Goal: Task Accomplishment & Management: Use online tool/utility

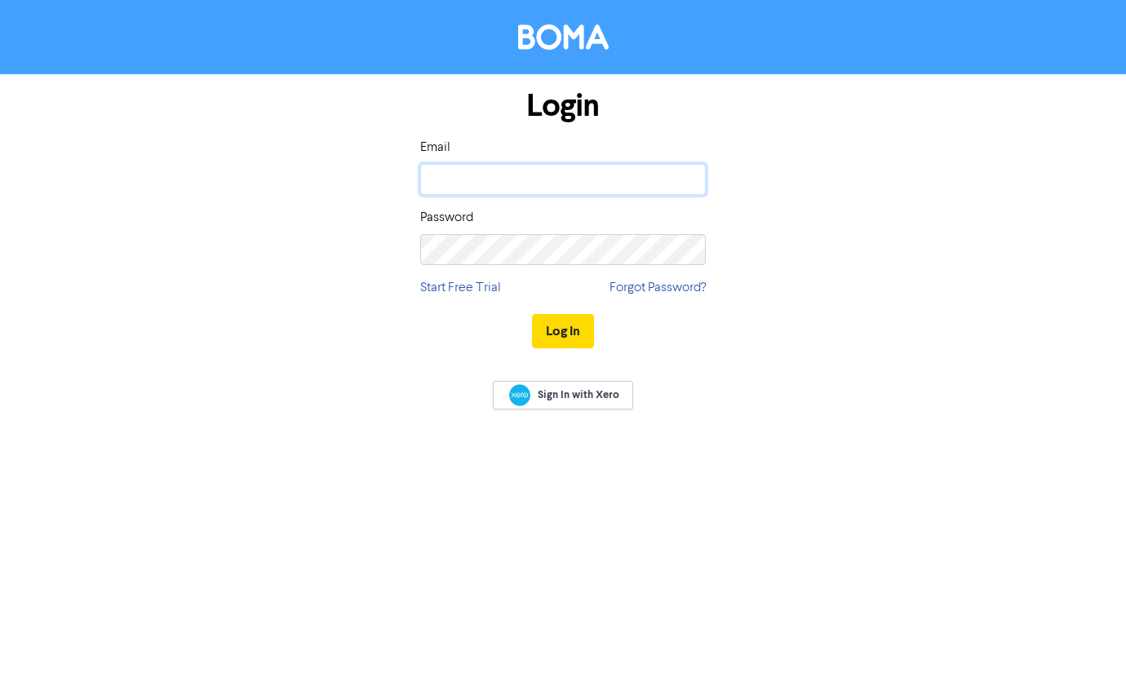
click at [614, 179] on input "email" at bounding box center [563, 179] width 286 height 31
click at [491, 180] on input "email" at bounding box center [563, 179] width 286 height 31
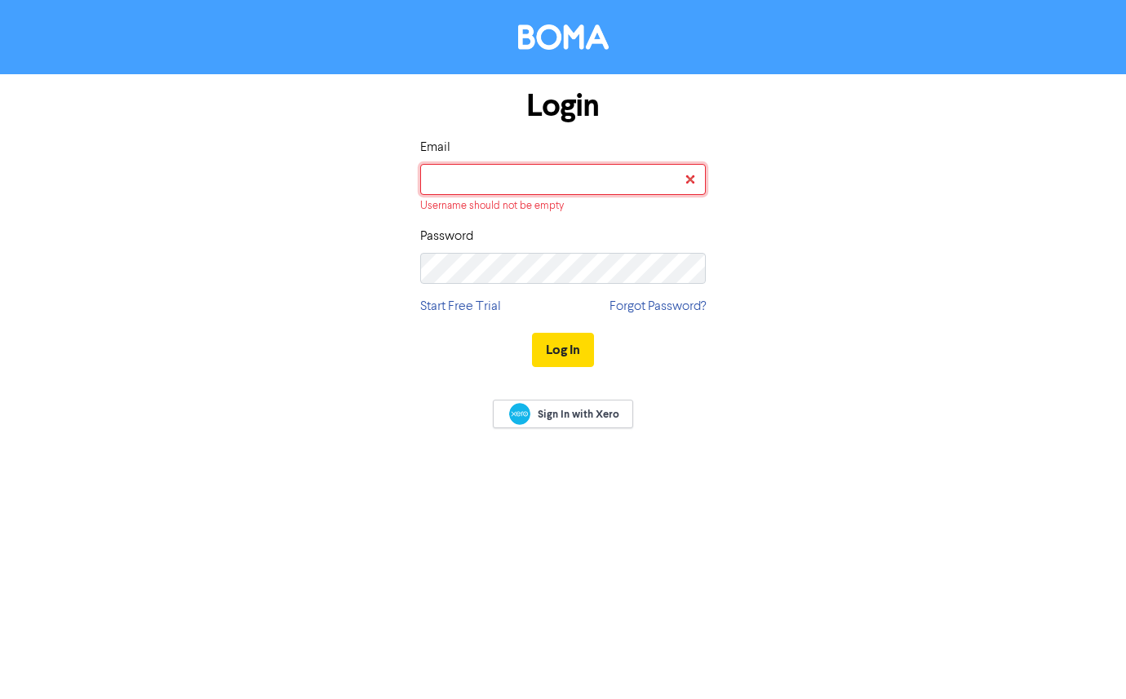
type input "[EMAIL_ADDRESS][DOMAIN_NAME]"
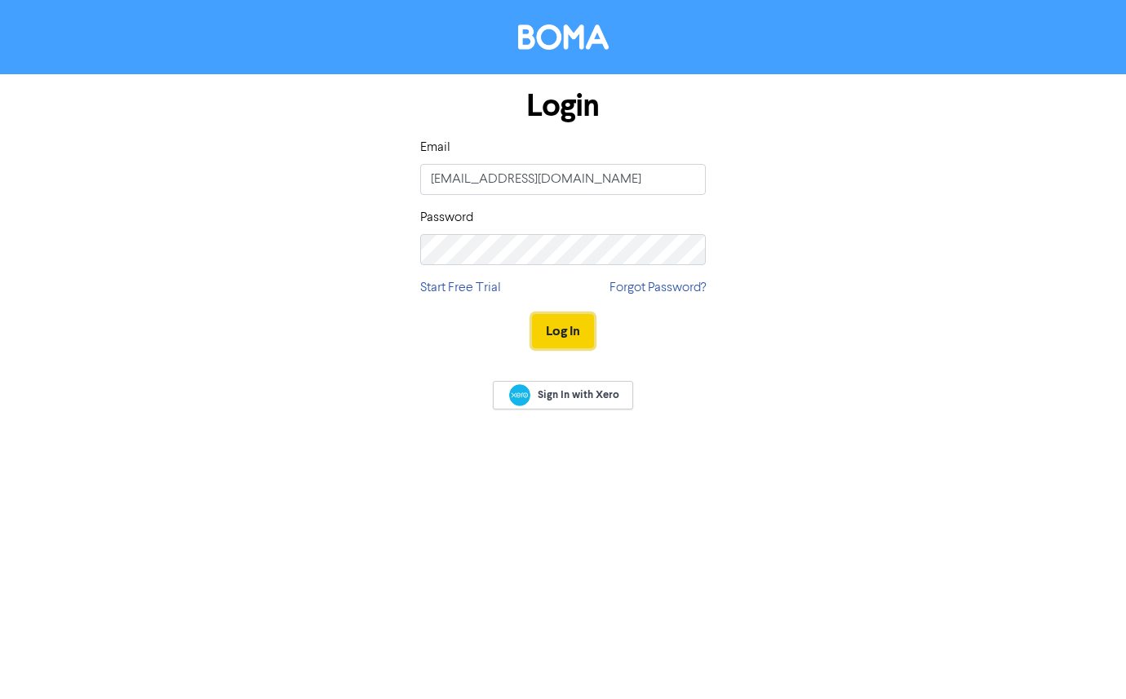
click at [566, 331] on button "Log In" at bounding box center [563, 331] width 62 height 34
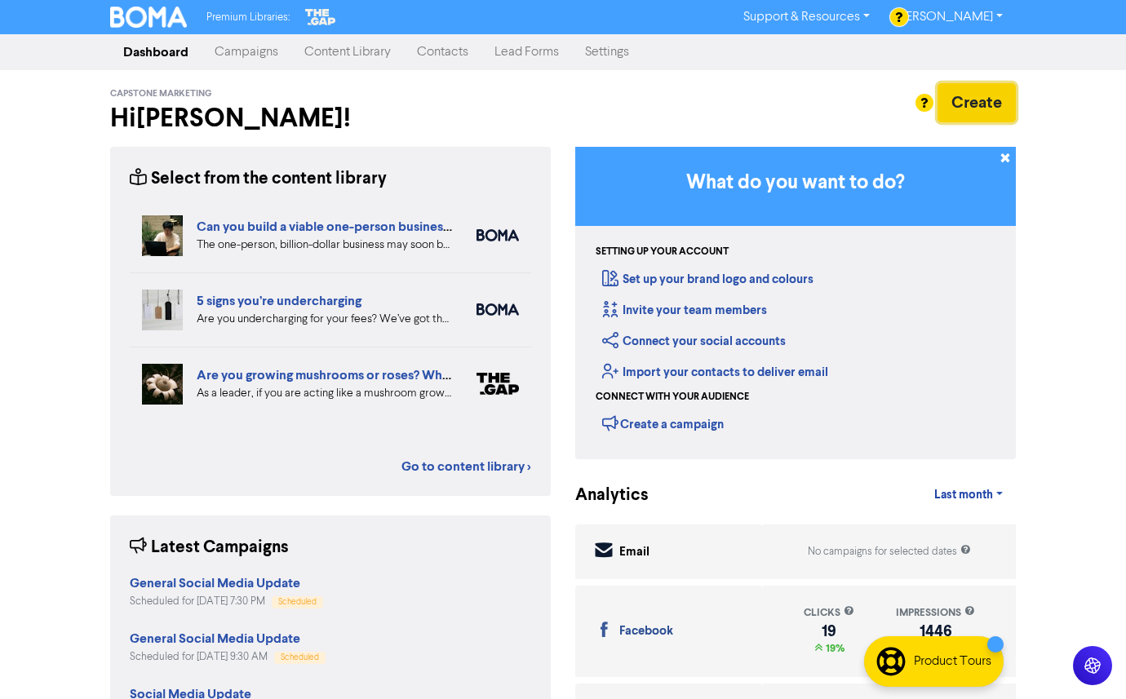
click at [988, 90] on button "Create" at bounding box center [977, 102] width 78 height 39
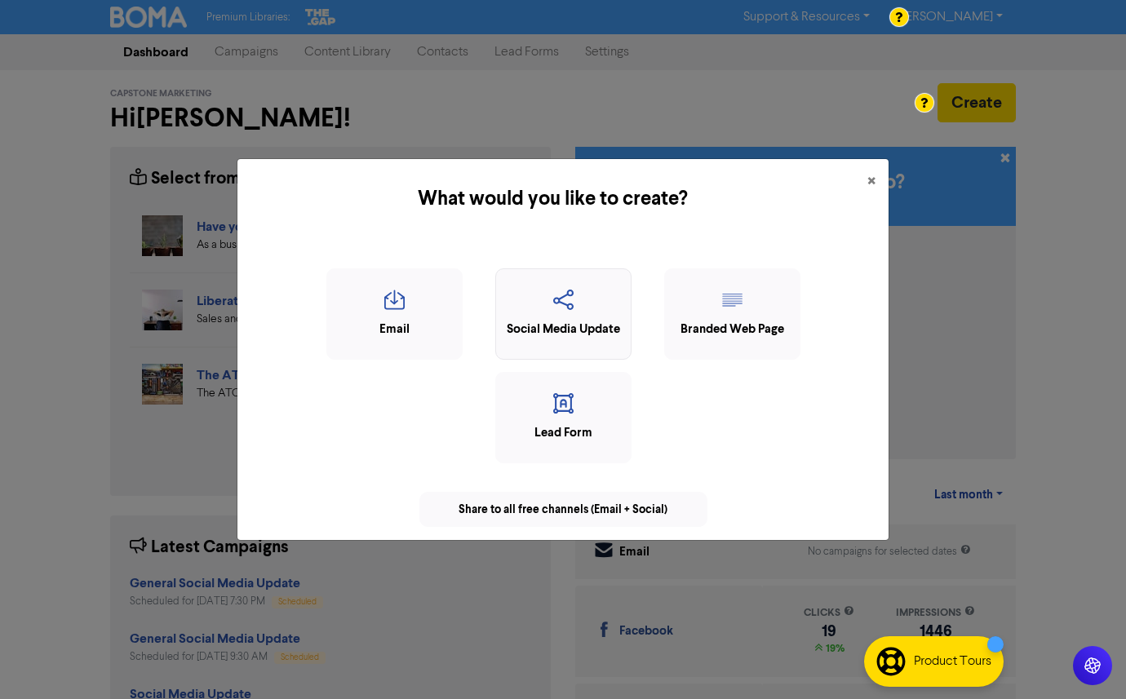
click at [534, 311] on icon "button" at bounding box center [563, 305] width 118 height 31
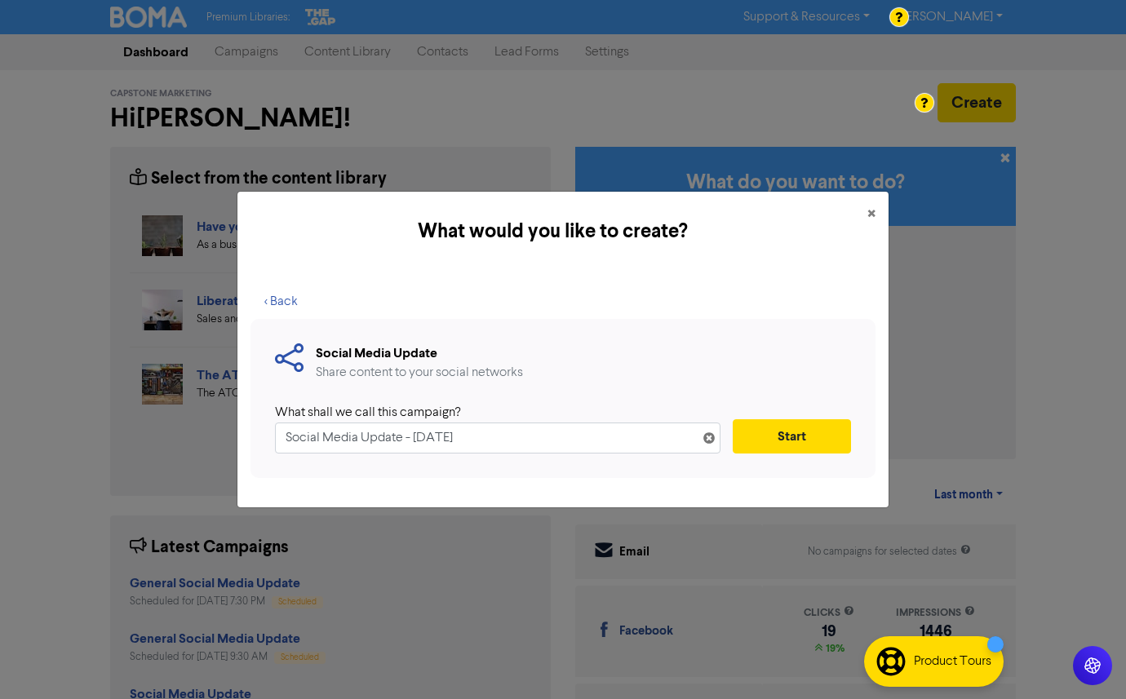
click at [285, 436] on input "Social Media Update - [DATE]" at bounding box center [498, 438] width 446 height 31
click at [480, 437] on input "Social Media Update - [DATE]" at bounding box center [498, 438] width 446 height 31
click at [480, 438] on input "Social Media Update - [DATE]" at bounding box center [498, 438] width 446 height 31
drag, startPoint x: 497, startPoint y: 438, endPoint x: 408, endPoint y: 437, distance: 89.0
click at [408, 437] on input "Social Media Update - [DATE]" at bounding box center [498, 438] width 446 height 31
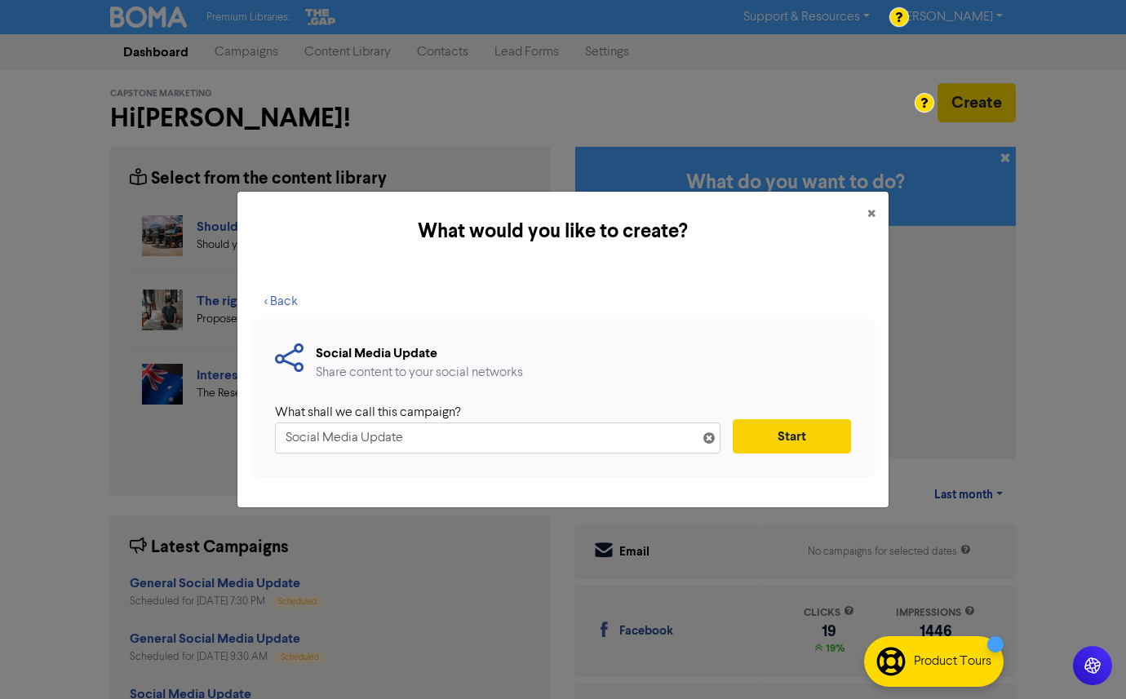
type input "Social Media Update"
click at [783, 444] on button "Start" at bounding box center [792, 437] width 118 height 34
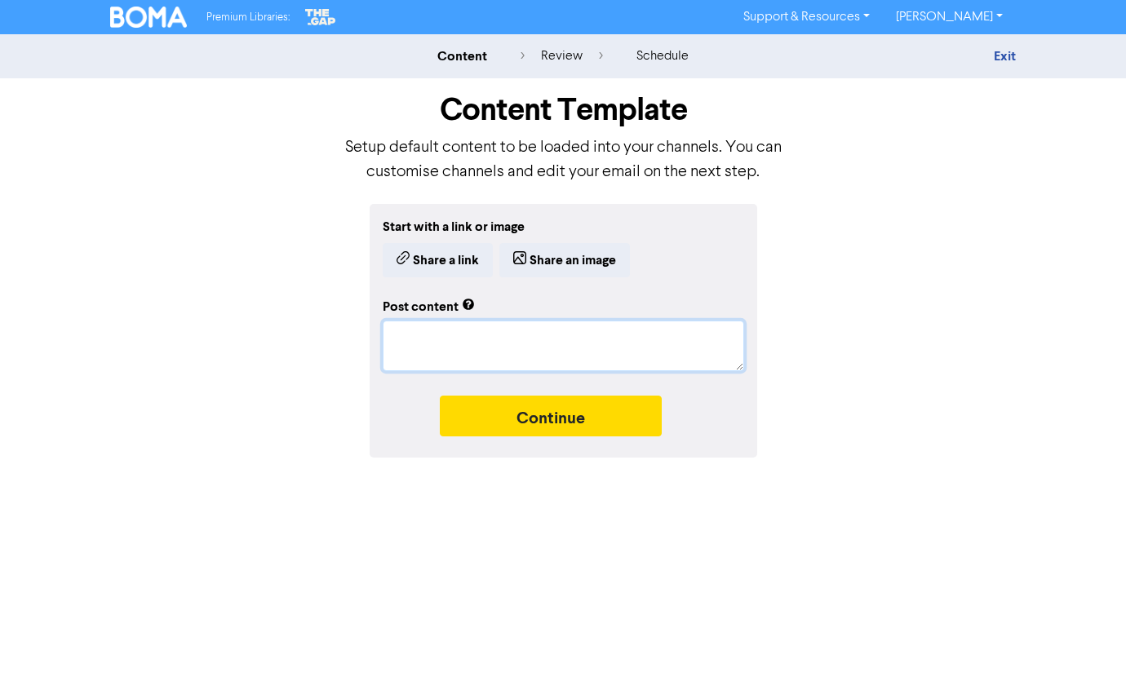
click at [428, 338] on textarea at bounding box center [564, 346] width 362 height 51
paste textarea "Sneak peek! We’ve been working on something exciting behind the scenes – Introd…"
type textarea "x"
type textarea "Sneak peek! We’ve been working on something exciting behind the scenes – Introd…"
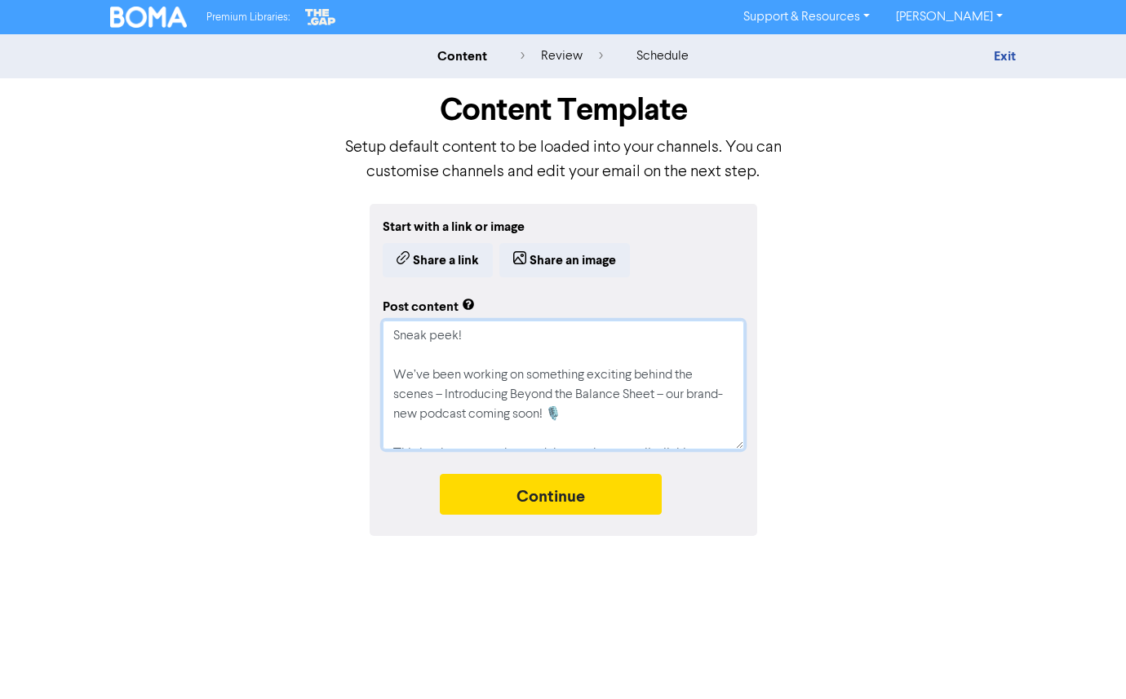
click at [417, 338] on textarea "Sneak peek! We’ve been working on something exciting behind the scenes – Introd…" at bounding box center [564, 385] width 362 height 129
click at [491, 344] on textarea "Sneak peek! We’ve been working on something exciting behind the scenes – Introd…" at bounding box center [564, 385] width 362 height 129
click at [488, 411] on textarea "Sneak peek! We’ve been working on something exciting behind the scenes – Introd…" at bounding box center [564, 385] width 362 height 129
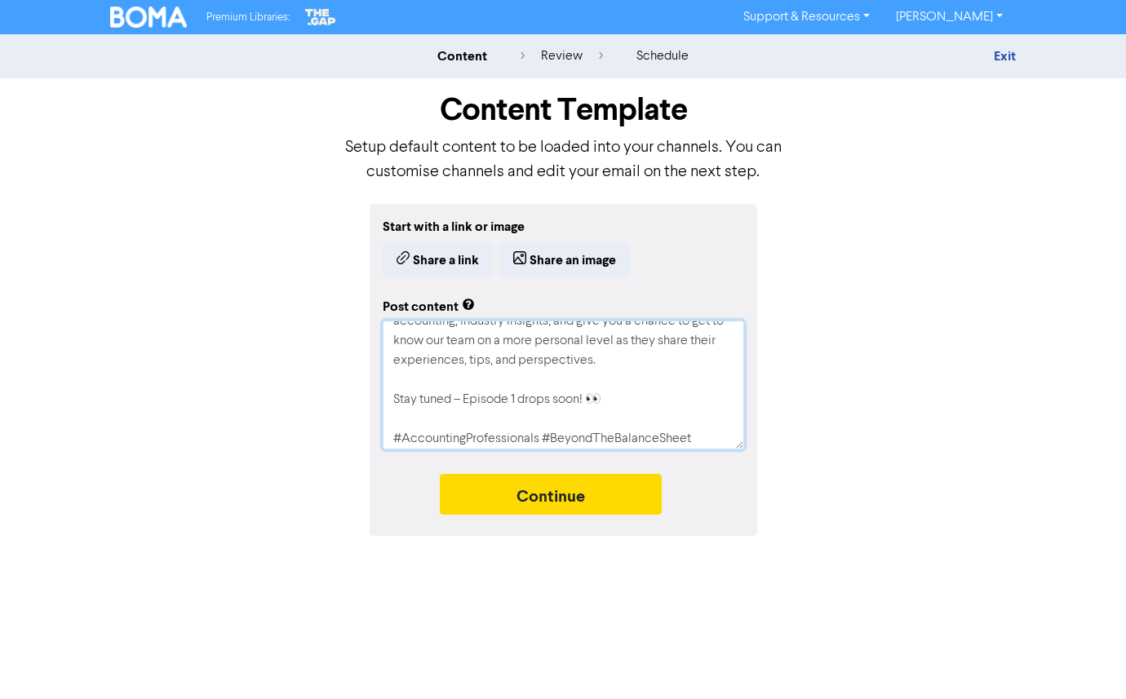
scroll to position [196, 0]
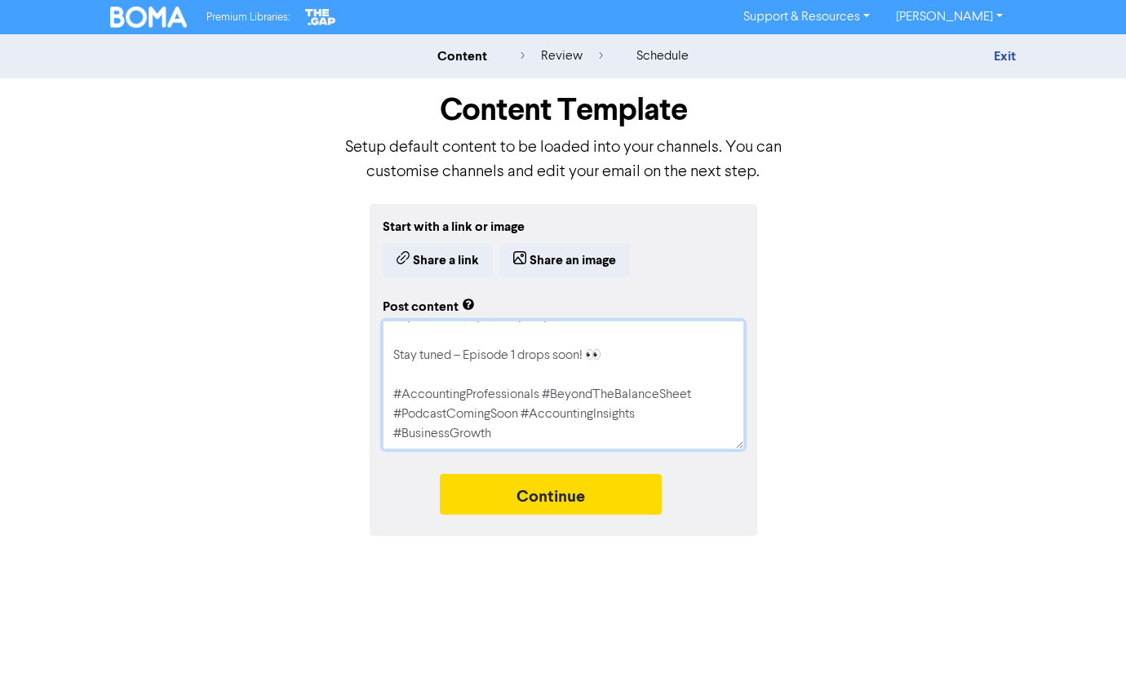
click at [507, 435] on textarea "Sneak peek! We’ve been working on something exciting behind the scenes – Introd…" at bounding box center [564, 385] width 362 height 129
drag, startPoint x: 529, startPoint y: 434, endPoint x: 449, endPoint y: 433, distance: 80.0
click at [449, 433] on textarea "Sneak peek! We’ve been working on something exciting behind the scenes – Introd…" at bounding box center [564, 385] width 362 height 129
type textarea "x"
type textarea "Sneak peek! We’ve been working on something exciting behind the scenes – Introd…"
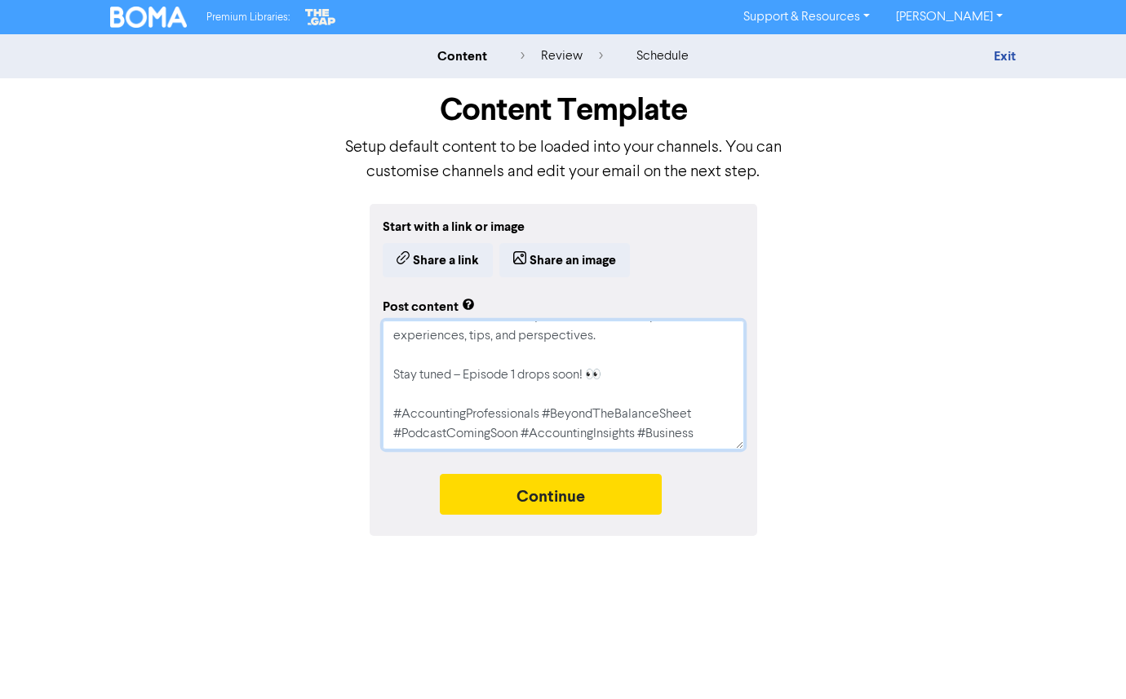
scroll to position [176, 0]
type textarea "x"
type textarea "Sneak peek! We’ve been working on something exciting behind the scenes – Introd…"
type textarea "x"
type textarea "Sneak peek! We’ve been working on something exciting behind the scenes – Introd…"
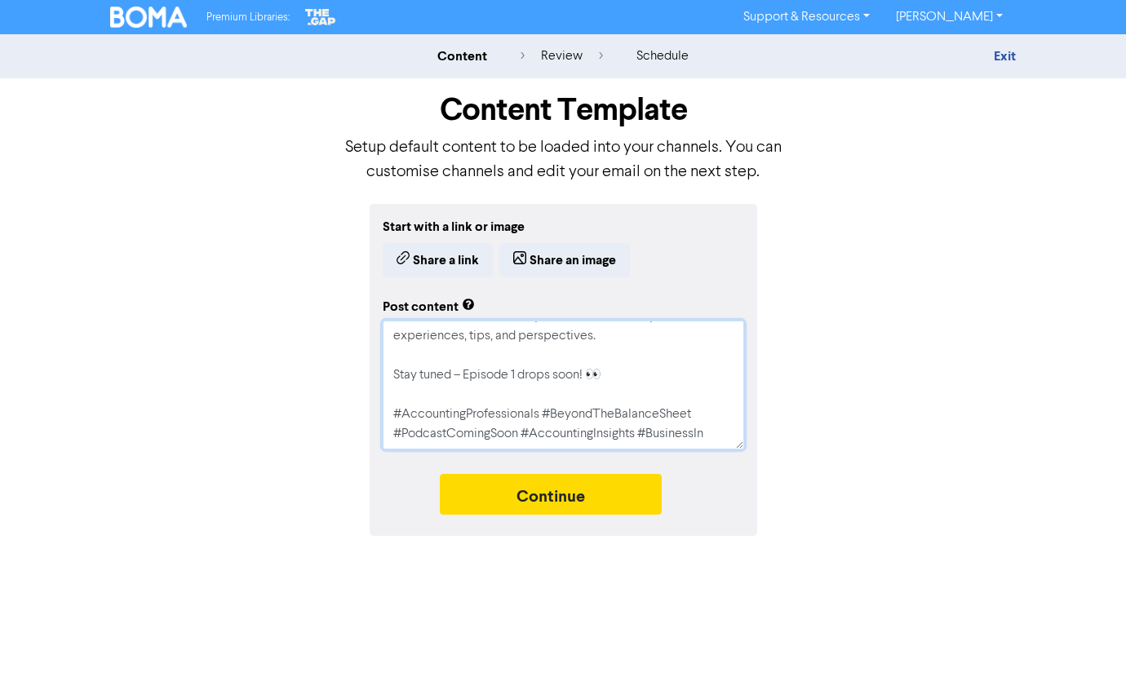
type textarea "x"
type textarea "Sneak peek! We’ve been working on something exciting behind the scenes – Introd…"
type textarea "x"
type textarea "Sneak peek! We’ve been working on something exciting behind the scenes – Introd…"
type textarea "x"
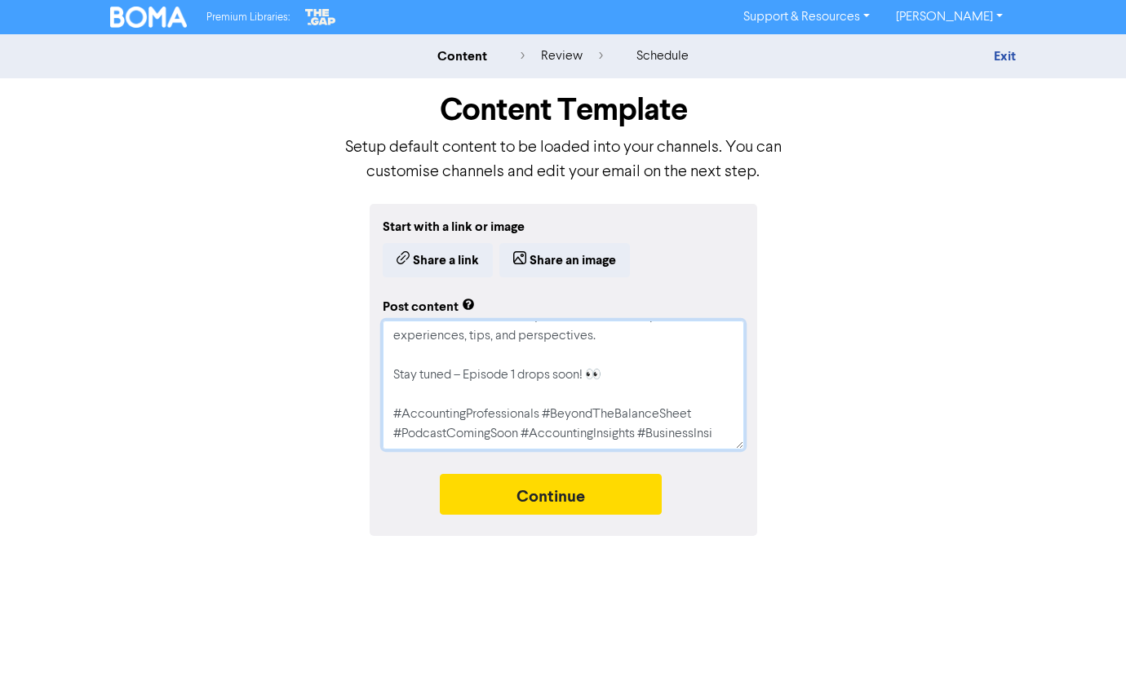
type textarea "Sneak peek! We’ve been working on something exciting behind the scenes – Introd…"
type textarea "x"
type textarea "Sneak peek! We’ve been working on something exciting behind the scenes – Introd…"
type textarea "x"
type textarea "Sneak peek! We’ve been working on something exciting behind the scenes – Introd…"
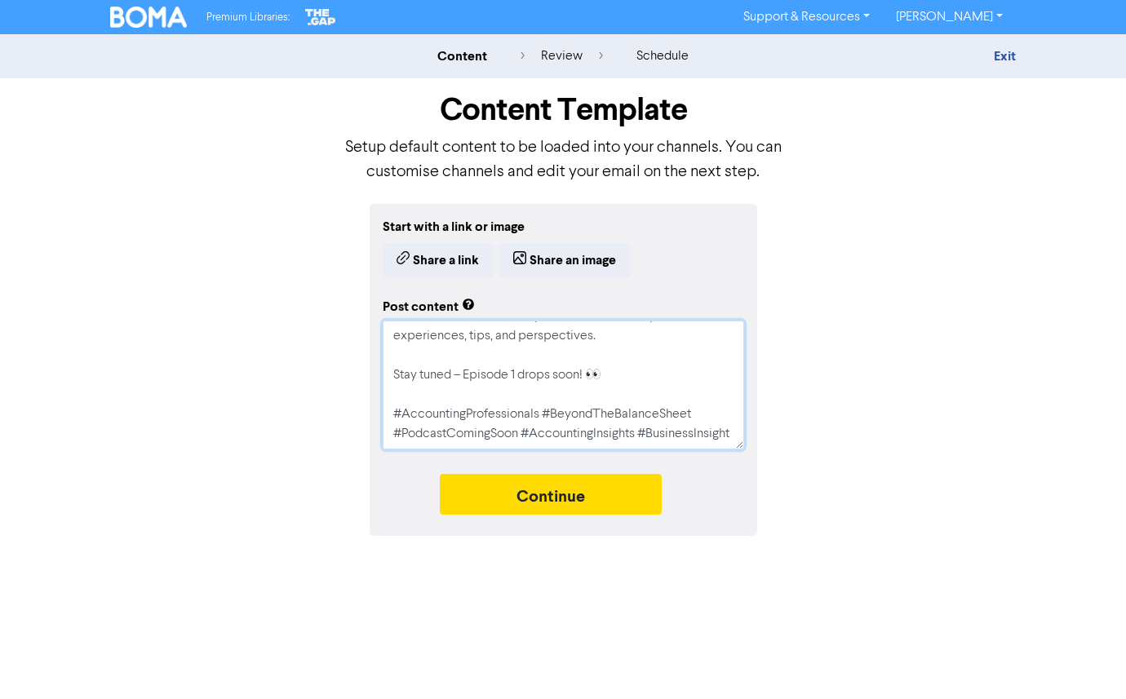
type textarea "x"
type textarea "Sneak peek! We’ve been working on something exciting behind the scenes – Introd…"
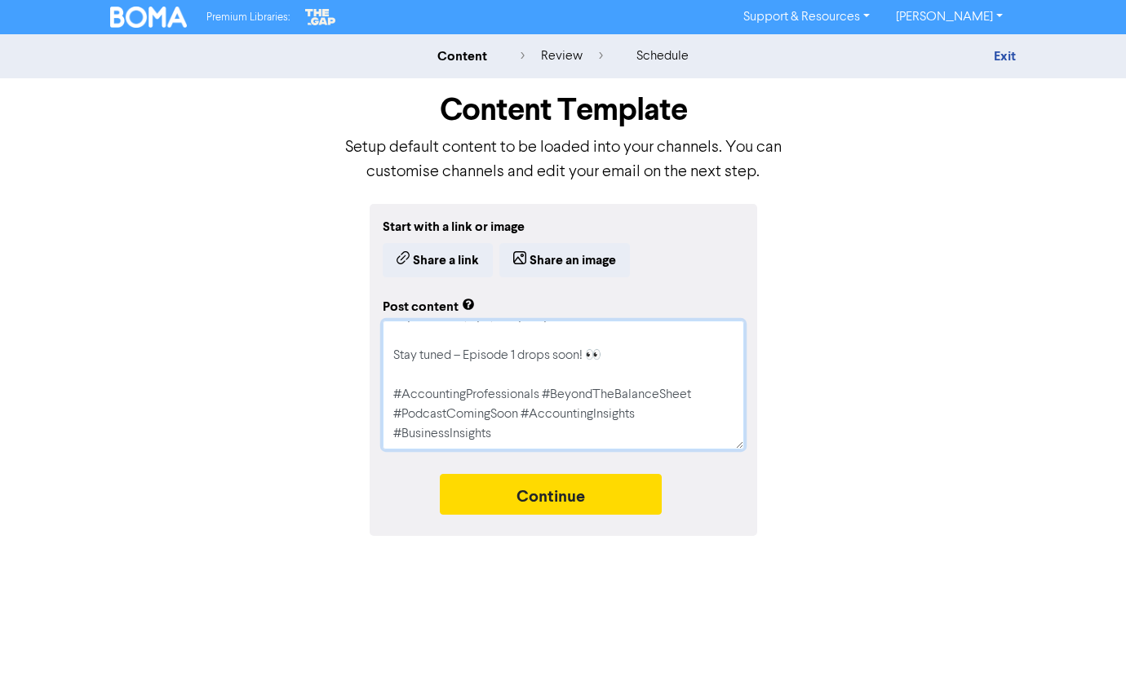
type textarea "x"
type textarea "Sneak peek! We’ve been working on something exciting behind the scenes – Introd…"
type textarea "x"
click at [504, 434] on textarea "Sneak peek! We’ve been working on something exciting behind the scenes – Introd…" at bounding box center [564, 385] width 362 height 129
type textarea "Sneak peek! We’ve been working on something exciting behind the scenes – Introd…"
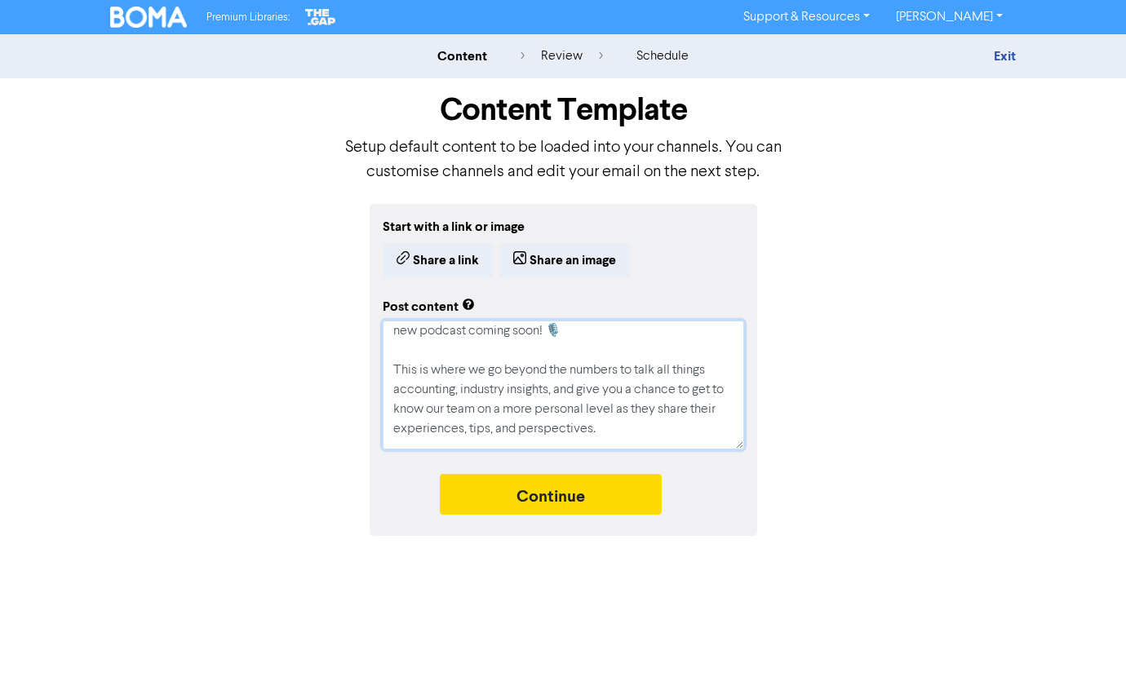
scroll to position [84, 0]
drag, startPoint x: 456, startPoint y: 387, endPoint x: 390, endPoint y: 384, distance: 66.2
click at [390, 384] on textarea "Sneak peek! We’ve been working on something exciting behind the scenes – Introd…" at bounding box center [564, 385] width 362 height 129
click at [573, 428] on textarea "Sneak peek! We’ve been working on something exciting behind the scenes – Introd…" at bounding box center [564, 385] width 362 height 129
click at [635, 433] on textarea "Sneak peek! We’ve been working on something exciting behind the scenes – Introd…" at bounding box center [564, 385] width 362 height 129
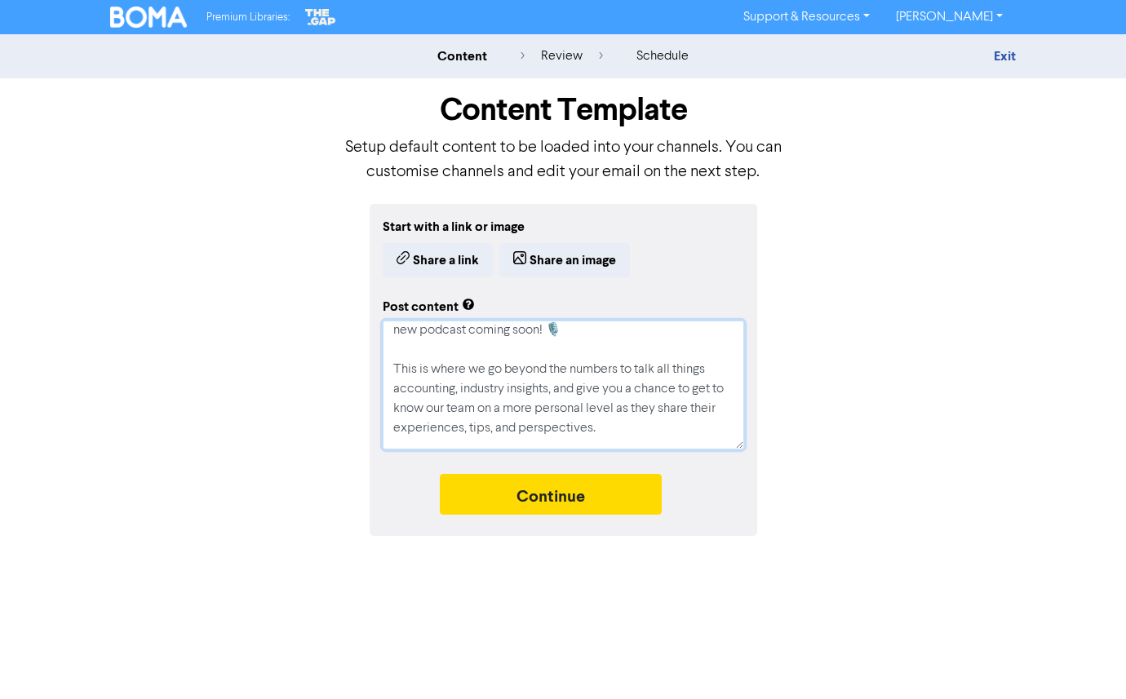
paste textarea "all things business, industry insights, and…"
type textarea "x"
type textarea "Sneak peek! We’ve been working on something exciting behind the scenes – Introd…"
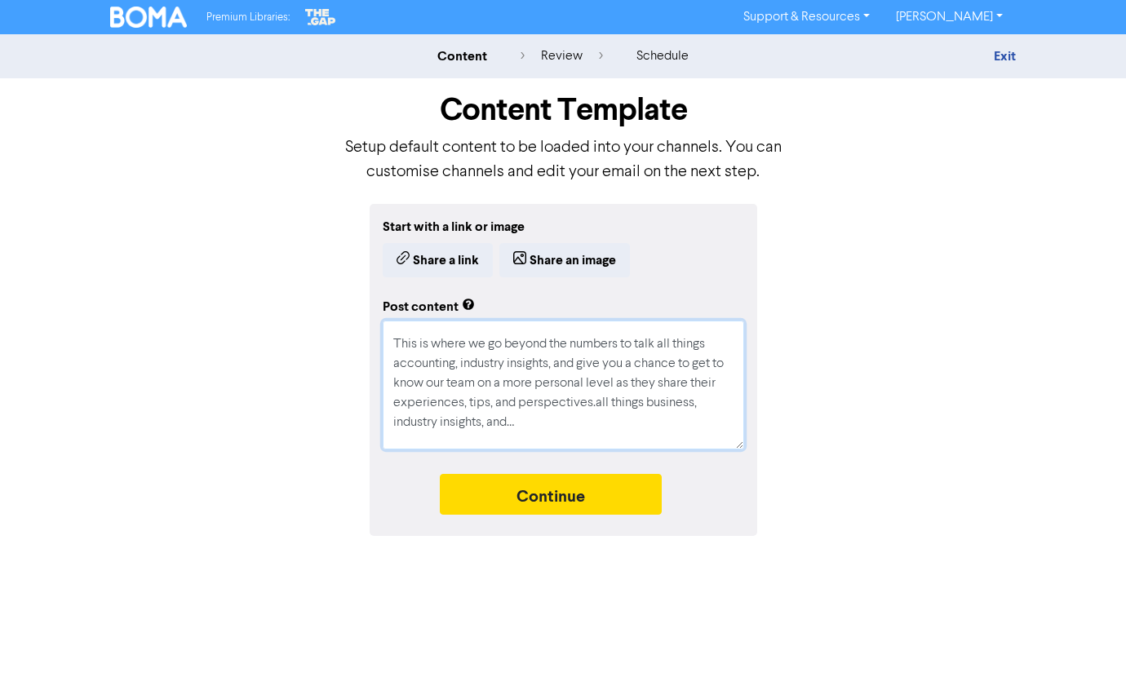
drag, startPoint x: 536, startPoint y: 422, endPoint x: 606, endPoint y: 405, distance: 71.5
click at [606, 405] on textarea "Sneak peek! We’ve been working on something exciting behind the scenes – Introd…" at bounding box center [564, 385] width 362 height 129
type textarea "x"
type textarea "Sneak peek! We’ve been working on something exciting behind the scenes – Introd…"
type textarea "x"
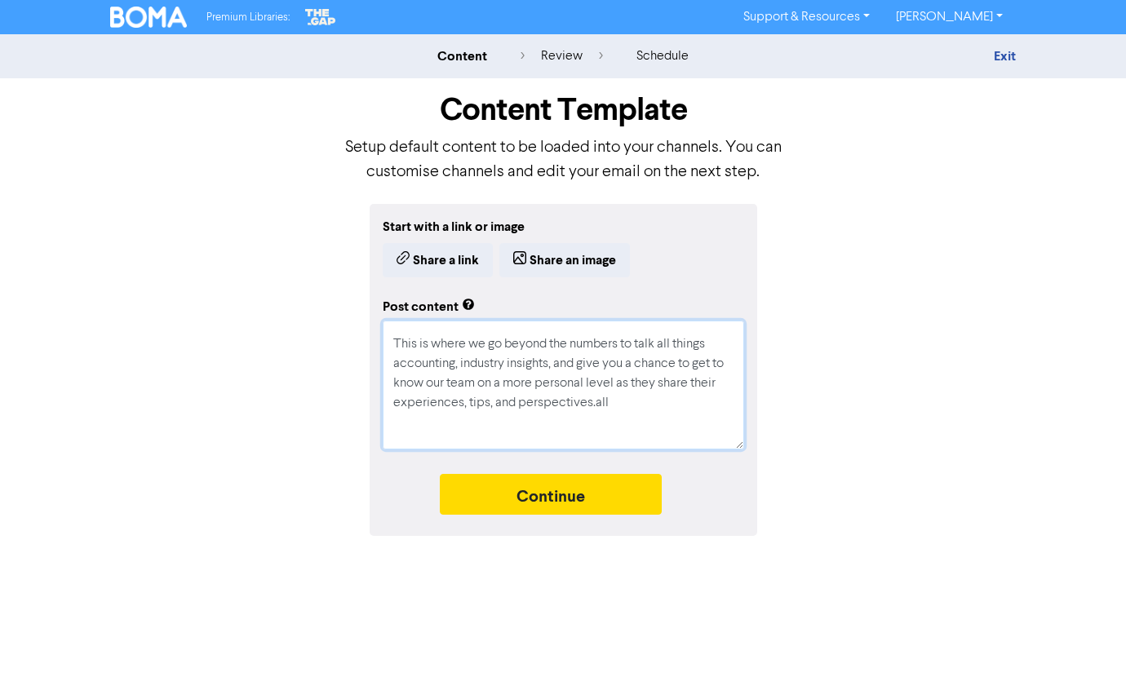
type textarea "Sneak peek! We’ve been working on something exciting behind the scenes – Introd…"
type textarea "x"
type textarea "Sneak peek! We’ve been working on something exciting behind the scenes – Introd…"
type textarea "x"
type textarea "Sneak peek! We’ve been working on something exciting behind the scenes – Introd…"
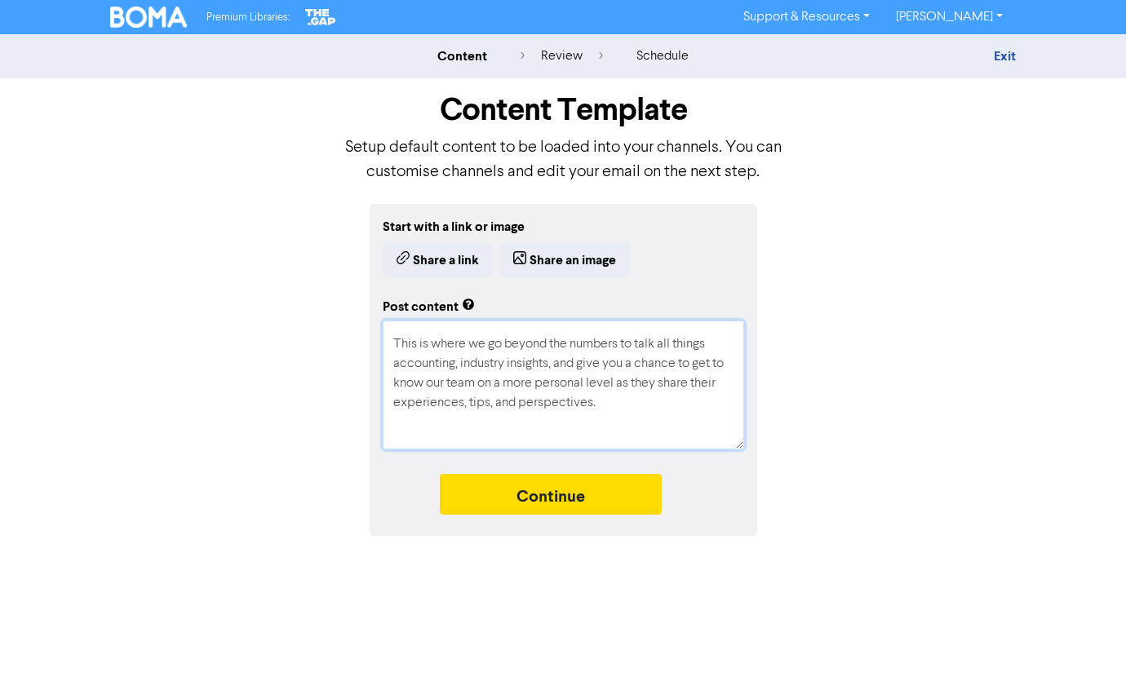
drag, startPoint x: 455, startPoint y: 365, endPoint x: 397, endPoint y: 357, distance: 59.2
click at [397, 357] on textarea "Sneak peek! We’ve been working on something exciting behind the scenes – Introd…" at bounding box center [564, 385] width 362 height 129
type textarea "x"
type textarea "Sneak peek! We’ve been working on something exciting behind the scenes – Introd…"
type textarea "x"
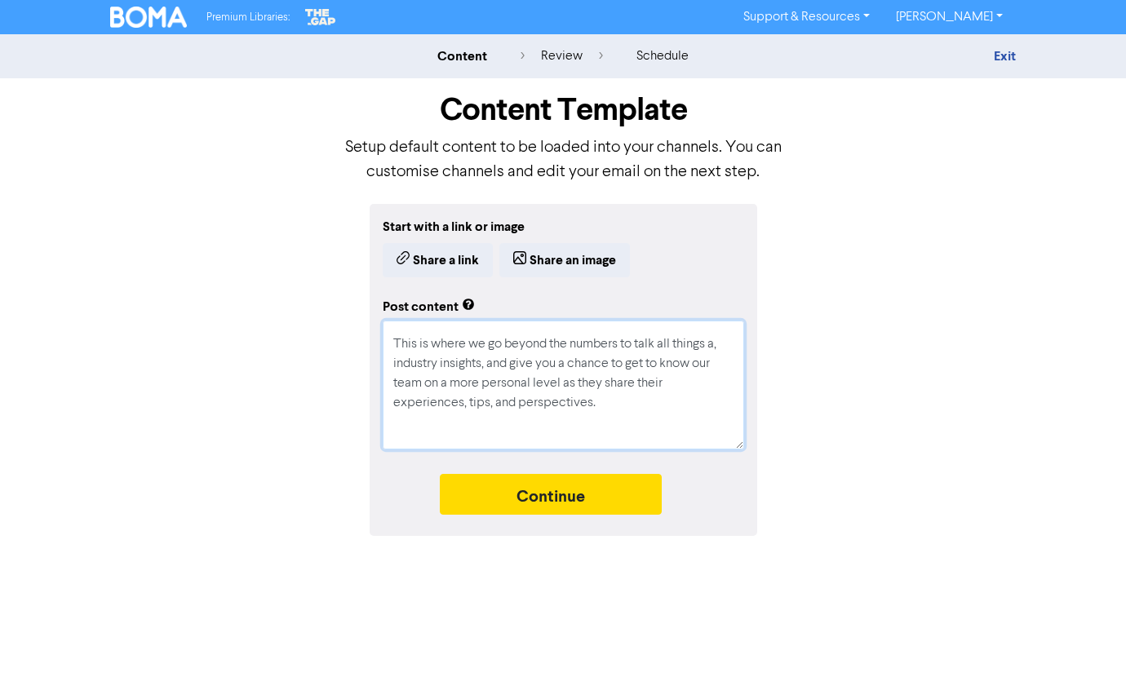
type textarea "Sneak peek! We’ve been working on something exciting behind the scenes – Introd…"
type textarea "x"
type textarea "Sneak peek! We’ve been working on something exciting behind the scenes – Introd…"
type textarea "x"
type textarea "Sneak peek! We’ve been working on something exciting behind the scenes – Introd…"
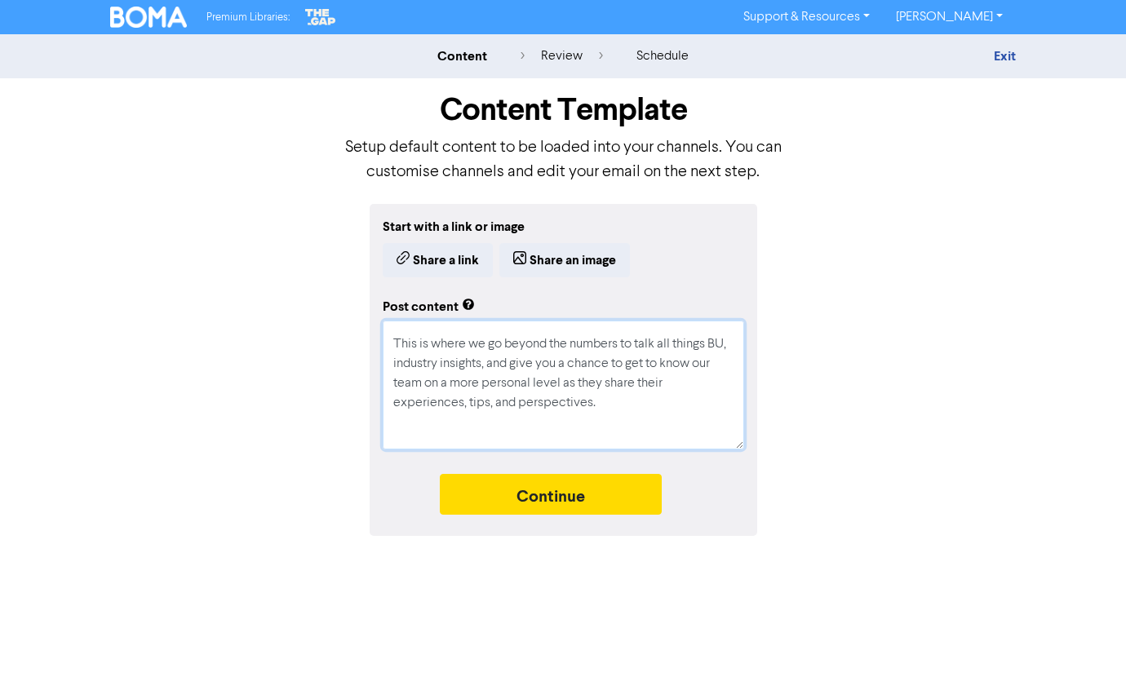
type textarea "x"
type textarea "Sneak peek! We’ve been working on something exciting behind the scenes – Introd…"
type textarea "x"
type textarea "Sneak peek! We’ve been working on something exciting behind the scenes – Introd…"
type textarea "x"
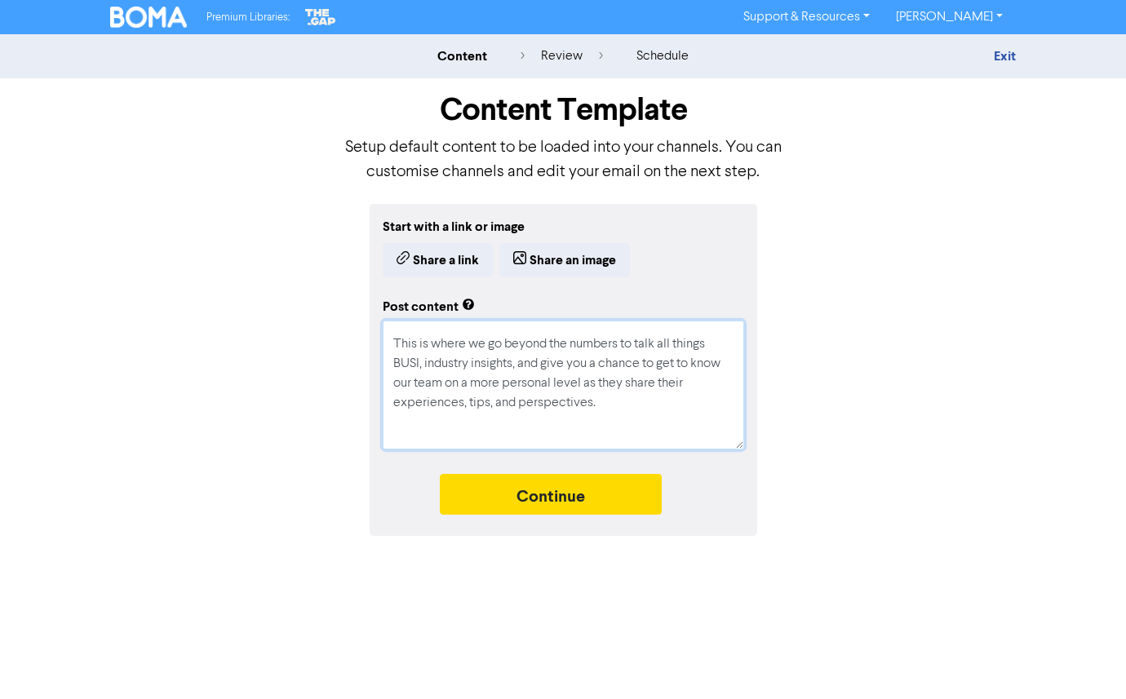
type textarea "Sneak peek! We’ve been working on something exciting behind the scenes – Introd…"
type textarea "x"
type textarea "Sneak peek! We’ve been working on something exciting behind the scenes – Introd…"
type textarea "x"
type textarea "Sneak peek! We’ve been working on something exciting behind the scenes – Introd…"
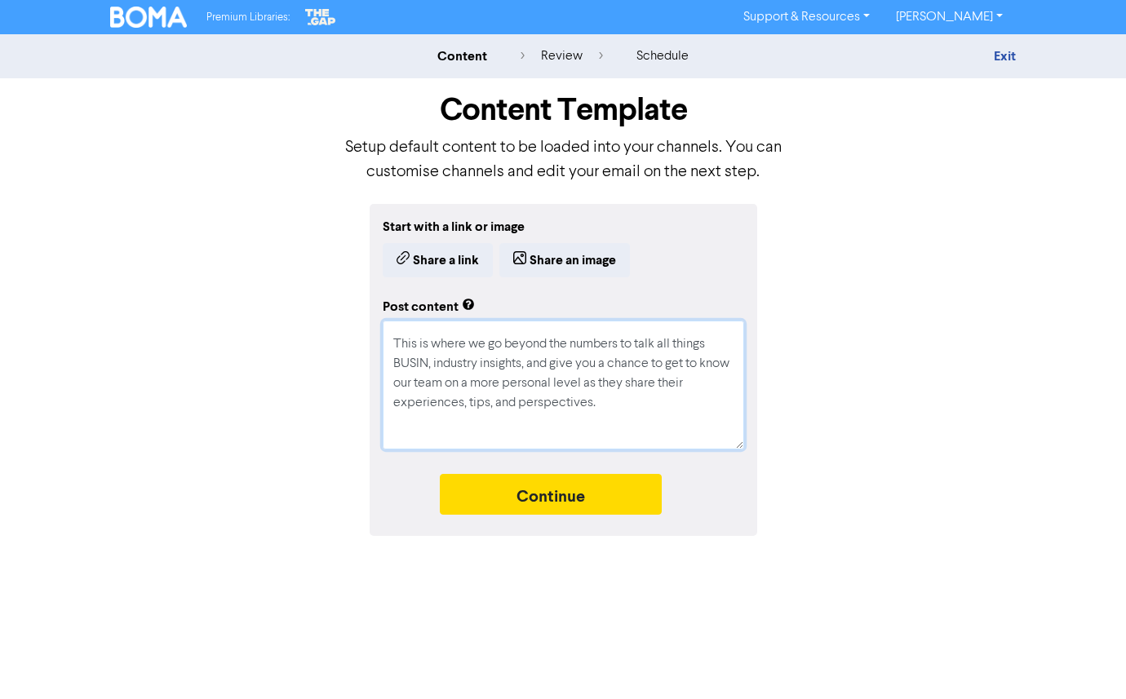
type textarea "x"
type textarea "Sneak peek! We’ve been working on something exciting behind the scenes – Introd…"
type textarea "x"
type textarea "Sneak peek! We’ve been working on something exciting behind the scenes – Introd…"
type textarea "x"
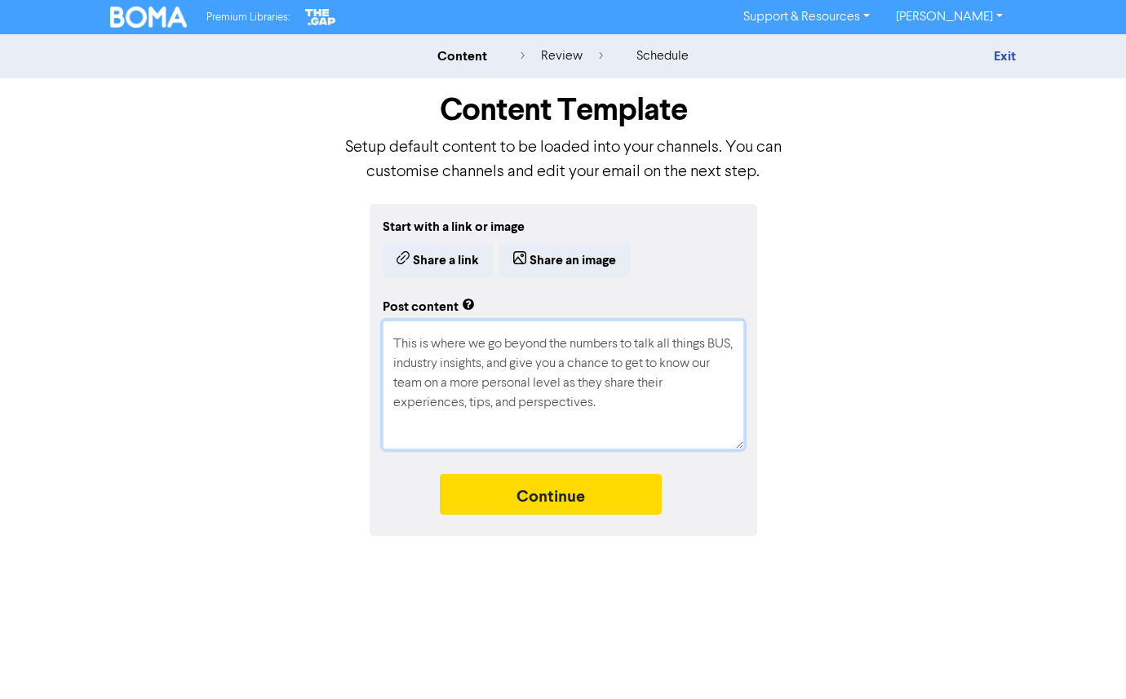
type textarea "Sneak peek! We’ve been working on something exciting behind the scenes – Introd…"
type textarea "x"
type textarea "Sneak peek! We’ve been working on something exciting behind the scenes – Introd…"
type textarea "x"
type textarea "Sneak peek! We’ve been working on something exciting behind the scenes – Introd…"
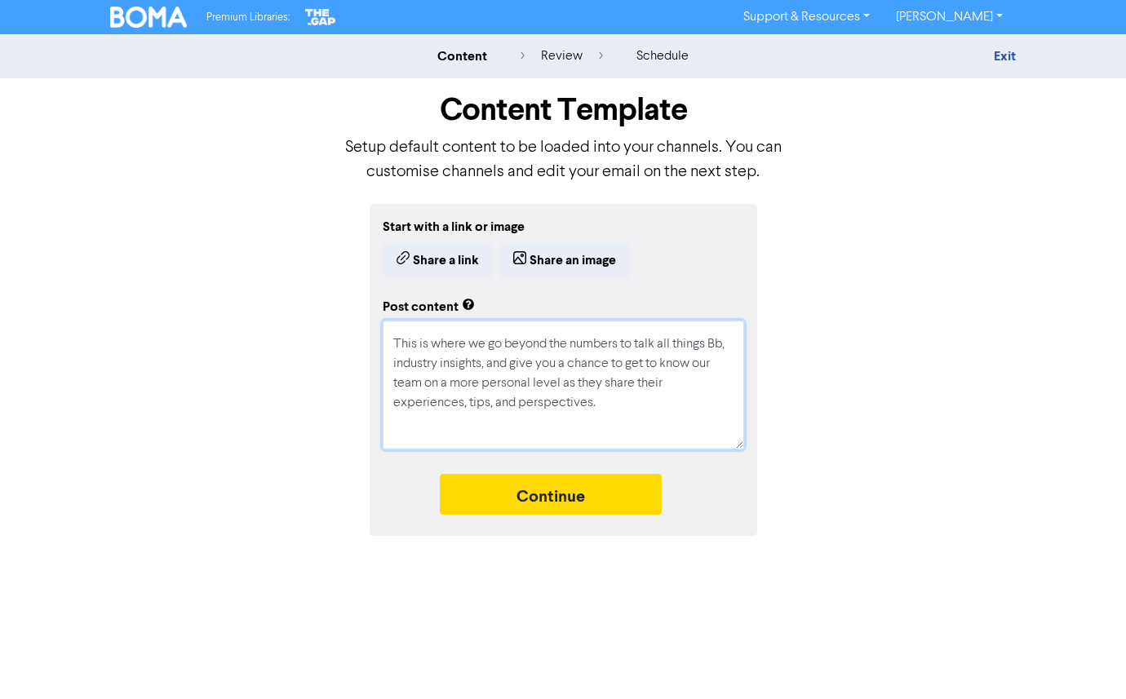
type textarea "x"
type textarea "Sneak peek! We’ve been working on something exciting behind the scenes – Introd…"
type textarea "x"
type textarea "Sneak peek! We’ve been working on something exciting behind the scenes – Introd…"
type textarea "x"
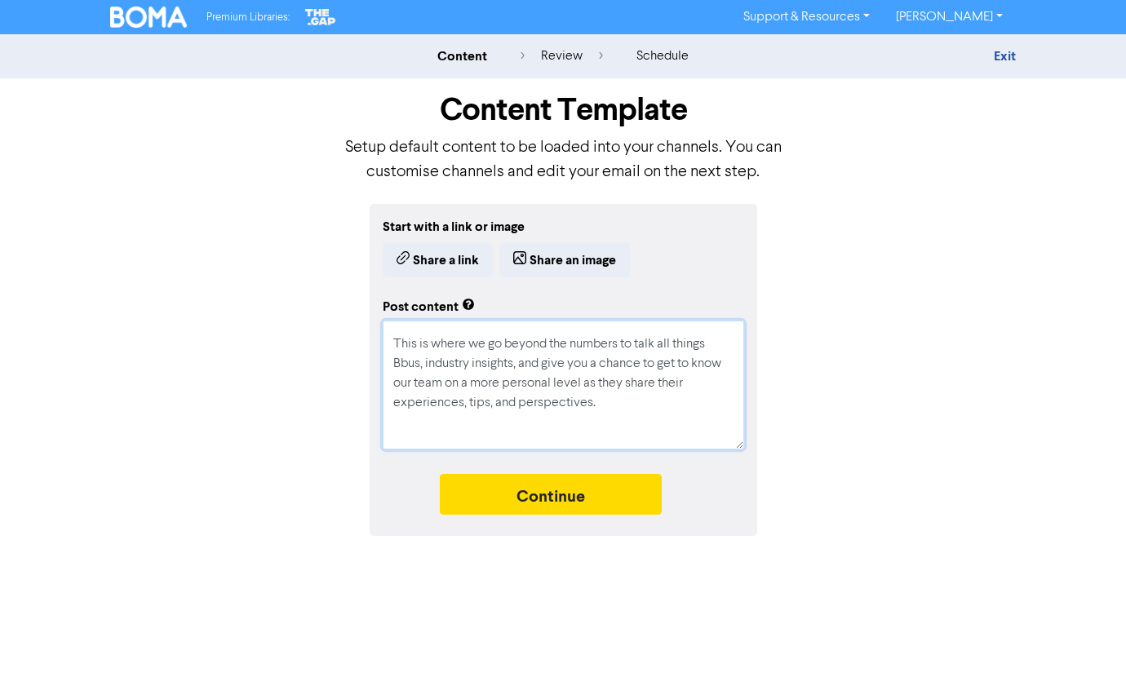
type textarea "Sneak peek! We’ve been working on something exciting behind the scenes – Introd…"
type textarea "x"
type textarea "Sneak peek! We’ve been working on something exciting behind the scenes – Introd…"
type textarea "x"
type textarea "Sneak peek! We’ve been working on something exciting behind the scenes – Introd…"
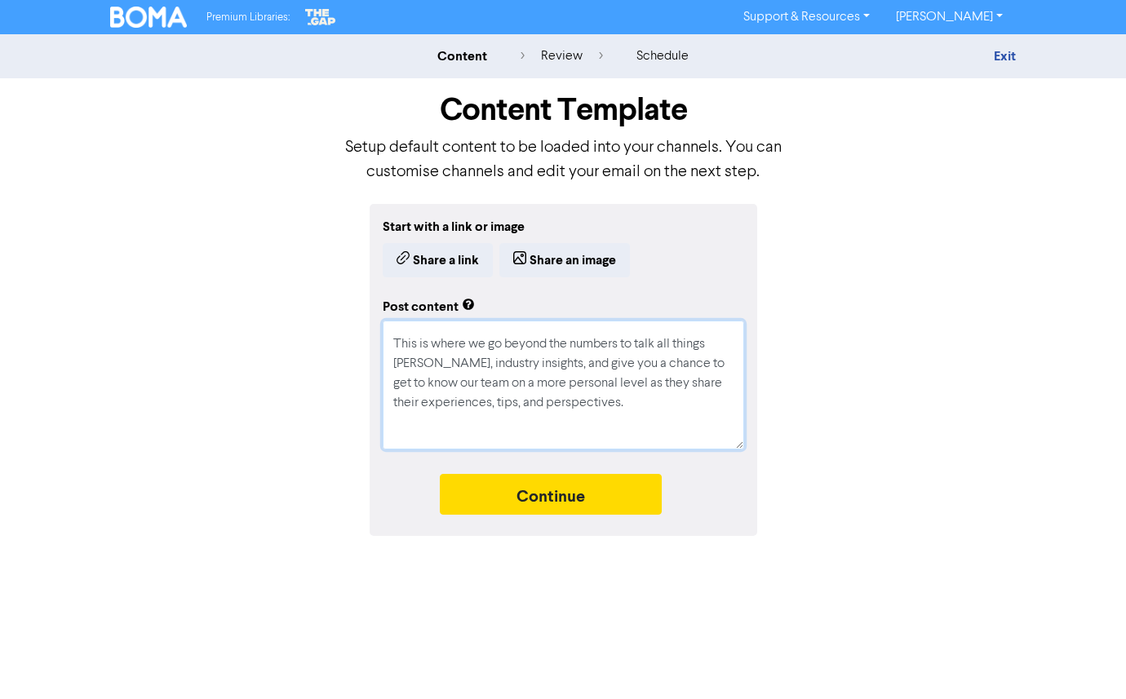
type textarea "x"
type textarea "Sneak peek! We’ve been working on something exciting behind the scenes – Introd…"
type textarea "x"
type textarea "Sneak peek! We’ve been working on something exciting behind the scenes – Introd…"
type textarea "x"
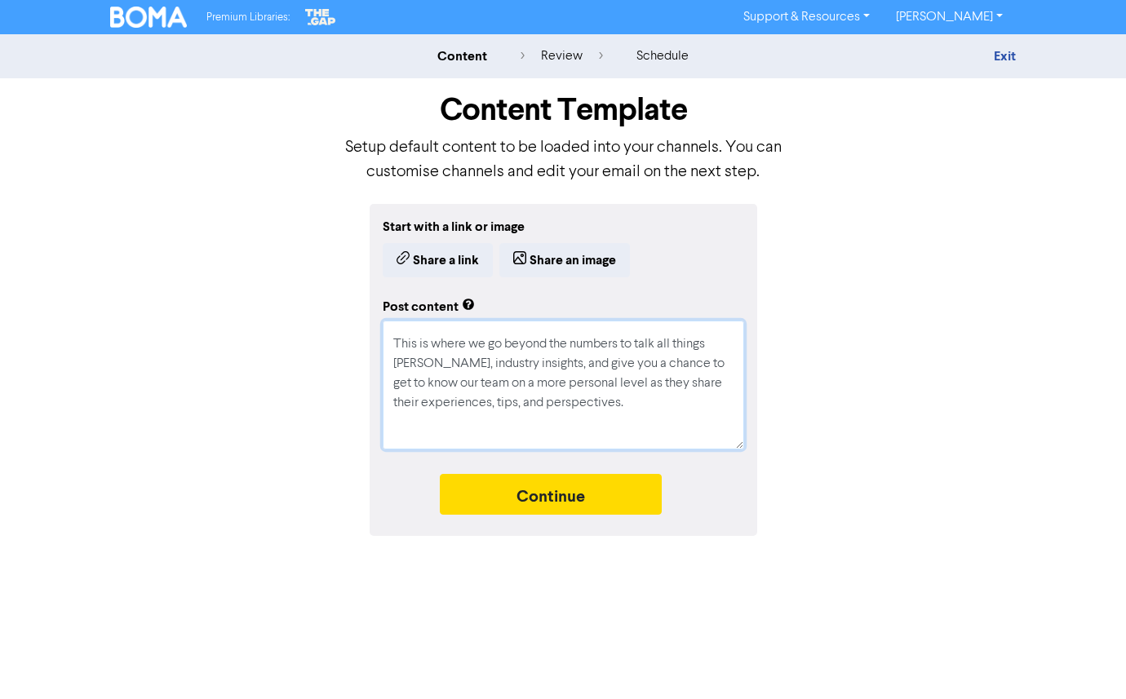
type textarea "Sneak peek! We’ve been working on something exciting behind the scenes – Introd…"
type textarea "x"
type textarea "Sneak peek! We’ve been working on something exciting behind the scenes – Introd…"
type textarea "x"
type textarea "Sneak peek! We’ve been working on something exciting behind the scenes – Introd…"
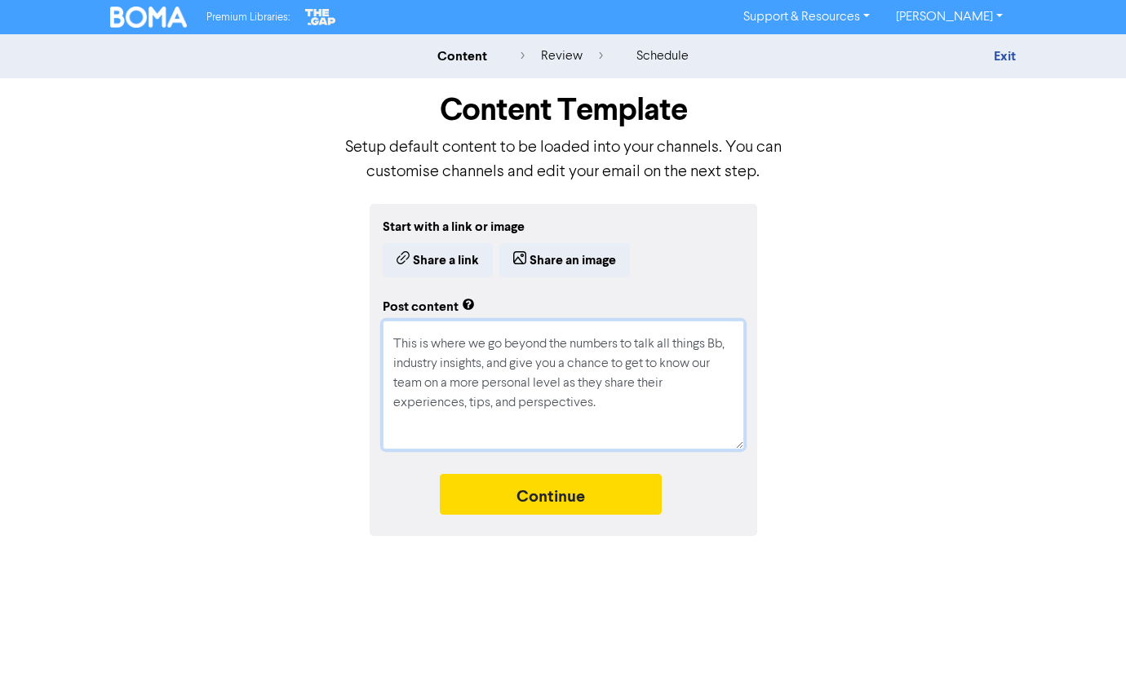
type textarea "x"
type textarea "Sneak peek! We’ve been working on something exciting behind the scenes – Introd…"
type textarea "x"
type textarea "Sneak peek! We’ve been working on something exciting behind the scenes – Introd…"
type textarea "x"
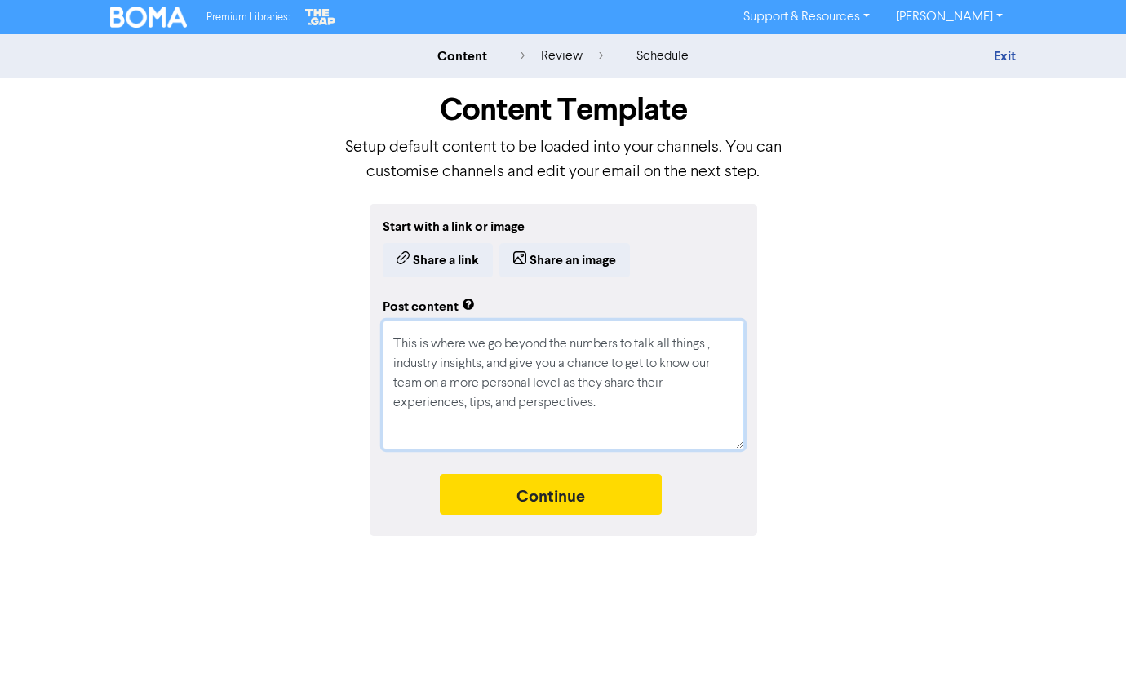
type textarea "Sneak peek! We’ve been working on something exciting behind the scenes – Introd…"
type textarea "x"
type textarea "Sneak peek! We’ve been working on something exciting behind the scenes – Introd…"
type textarea "x"
type textarea "Sneak peek! We’ve been working on something exciting behind the scenes – Introd…"
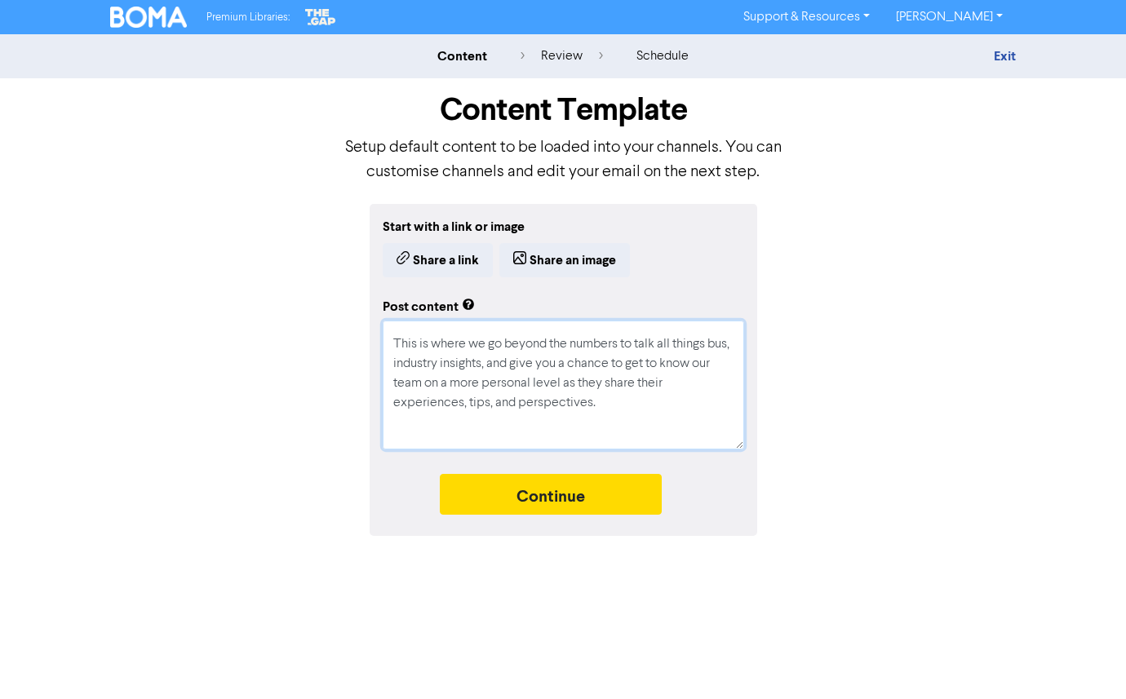
type textarea "x"
type textarea "Sneak peek! We’ve been working on something exciting behind the scenes – Introd…"
type textarea "x"
type textarea "Sneak peek! We’ve been working on something exciting behind the scenes – Introd…"
type textarea "x"
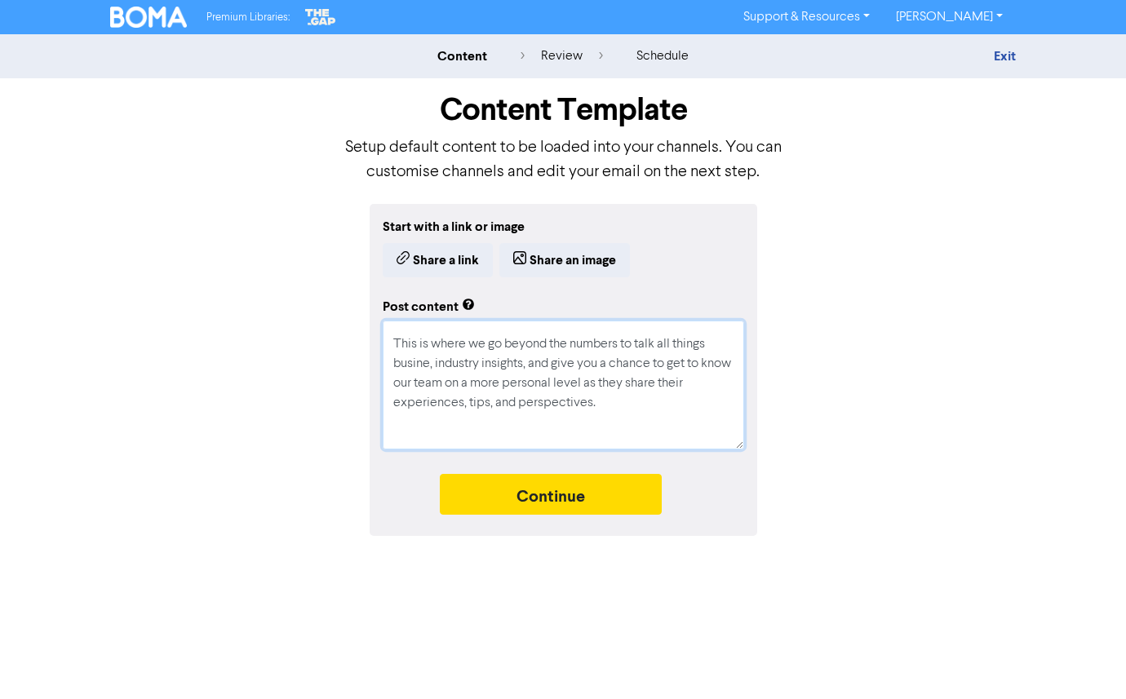
type textarea "Sneak peek! We’ve been working on something exciting behind the scenes – Introd…"
type textarea "x"
type textarea "Sneak peek! We’ve been working on something exciting behind the scenes – Introd…"
type textarea "x"
type textarea "Sneak peek! We’ve been working on something exciting behind the scenes – Introd…"
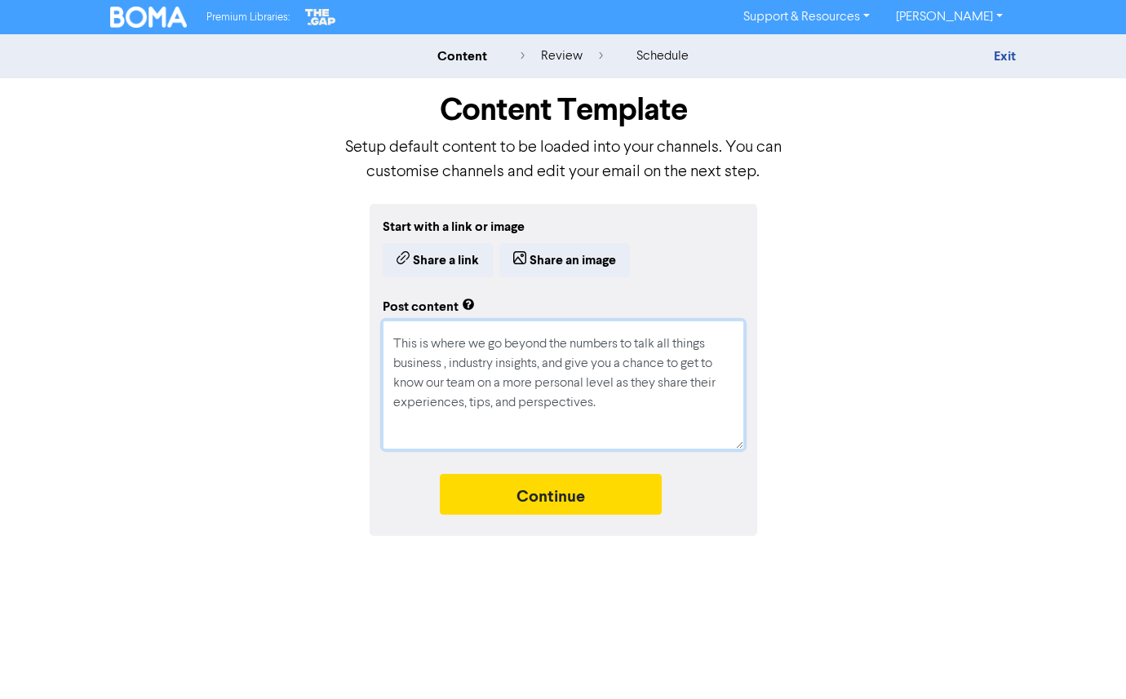
type textarea "x"
type textarea "Sneak peek! We’ve been working on something exciting behind the scenes – Introd…"
click at [526, 383] on textarea "Sneak peek! We’ve been working on something exciting behind the scenes – Introd…" at bounding box center [564, 385] width 362 height 129
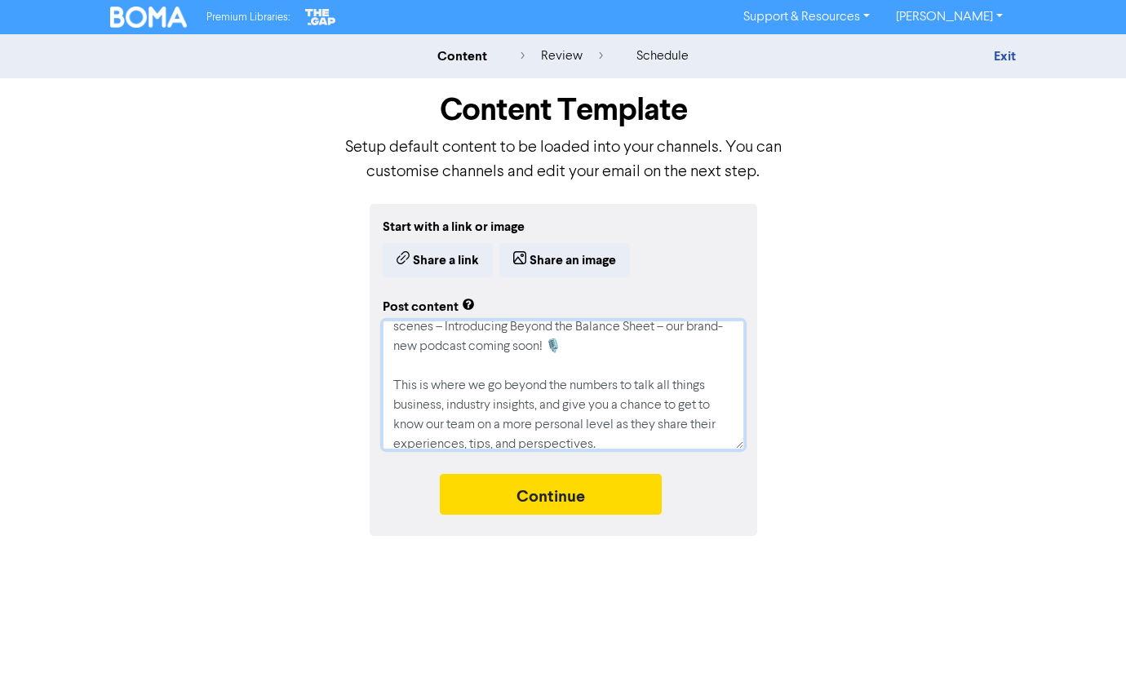
scroll to position [0, 0]
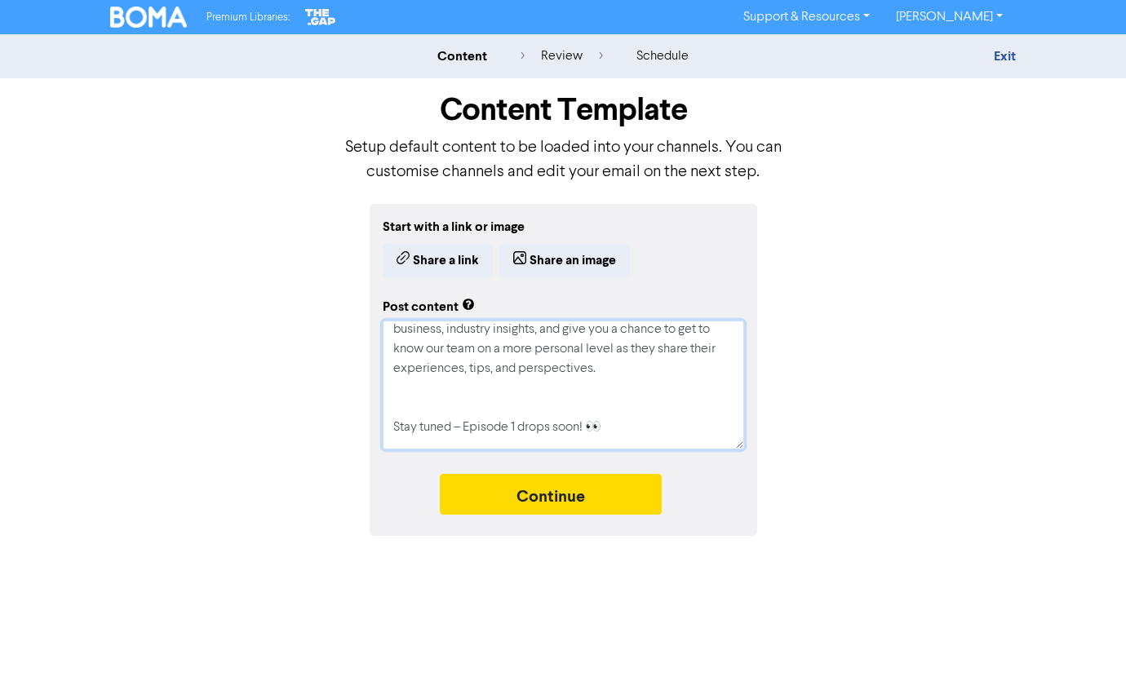
click at [477, 391] on textarea "Sneak peek! We’ve been working on something exciting behind the scenes – Introd…" at bounding box center [564, 385] width 362 height 129
type textarea "x"
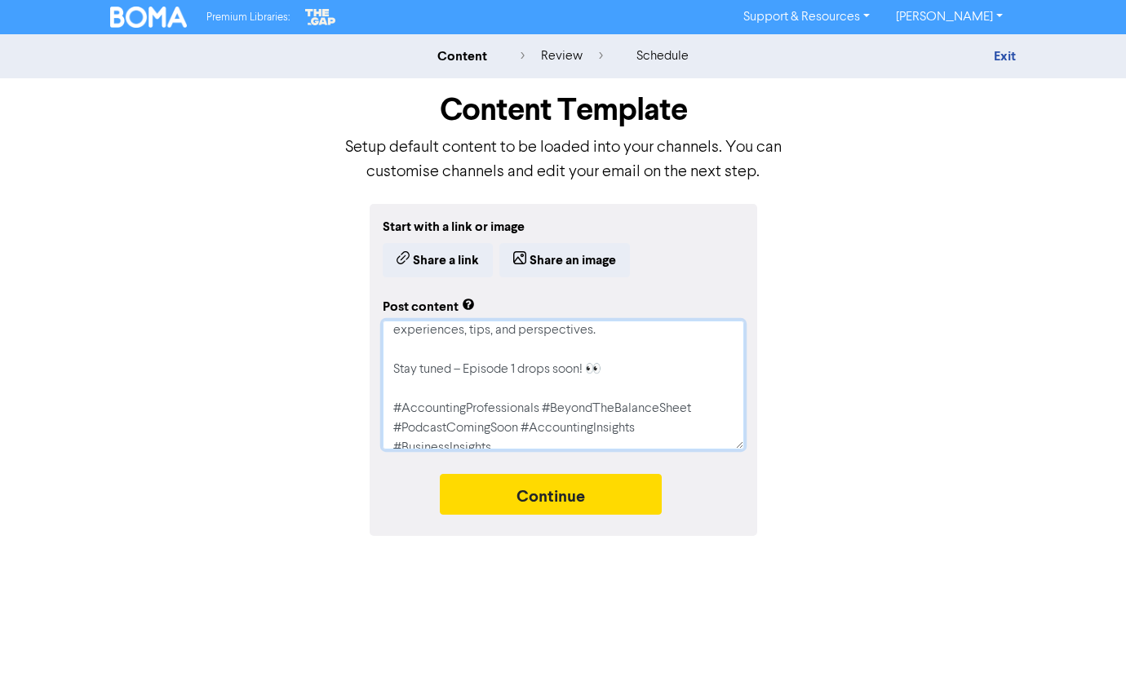
scroll to position [196, 0]
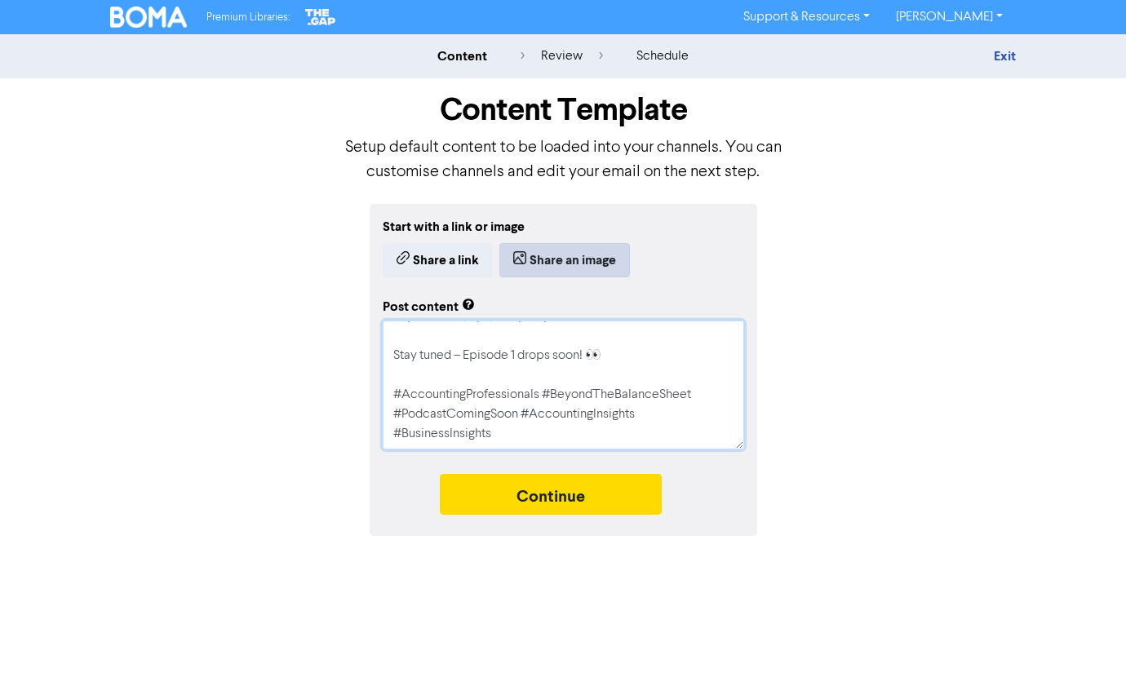
type textarea "Sneak peek! We’ve been working on something exciting behind the scenes – Introd…"
click at [553, 258] on button "Share an image" at bounding box center [564, 260] width 131 height 34
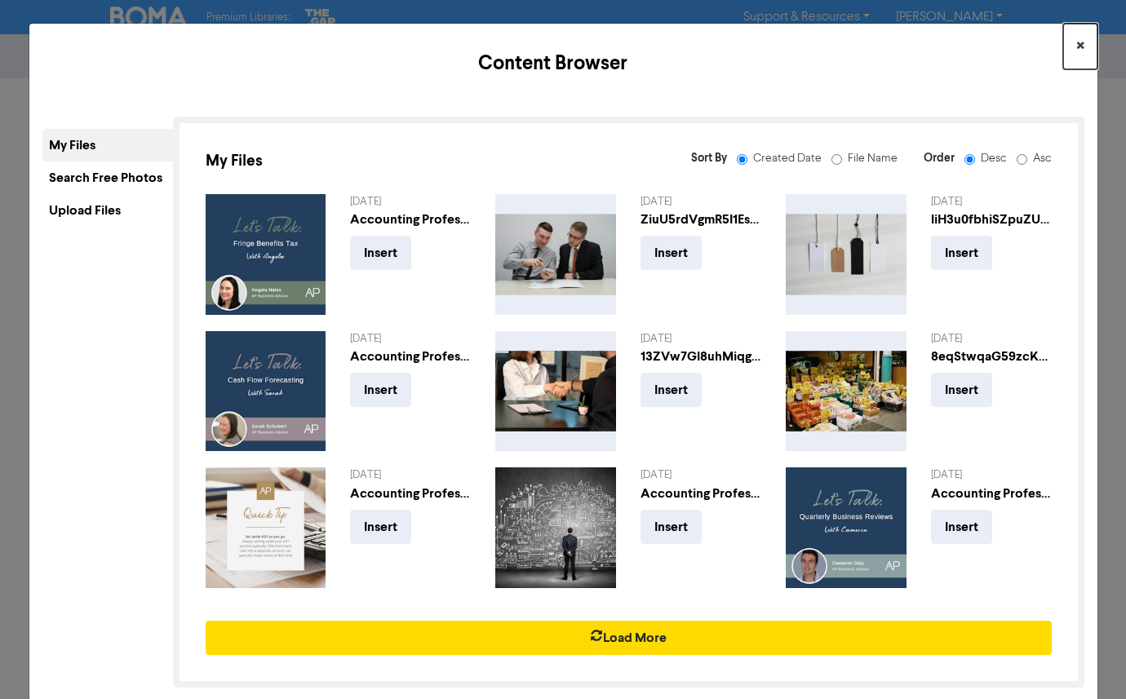
click at [1085, 44] on button "×" at bounding box center [1080, 47] width 34 height 46
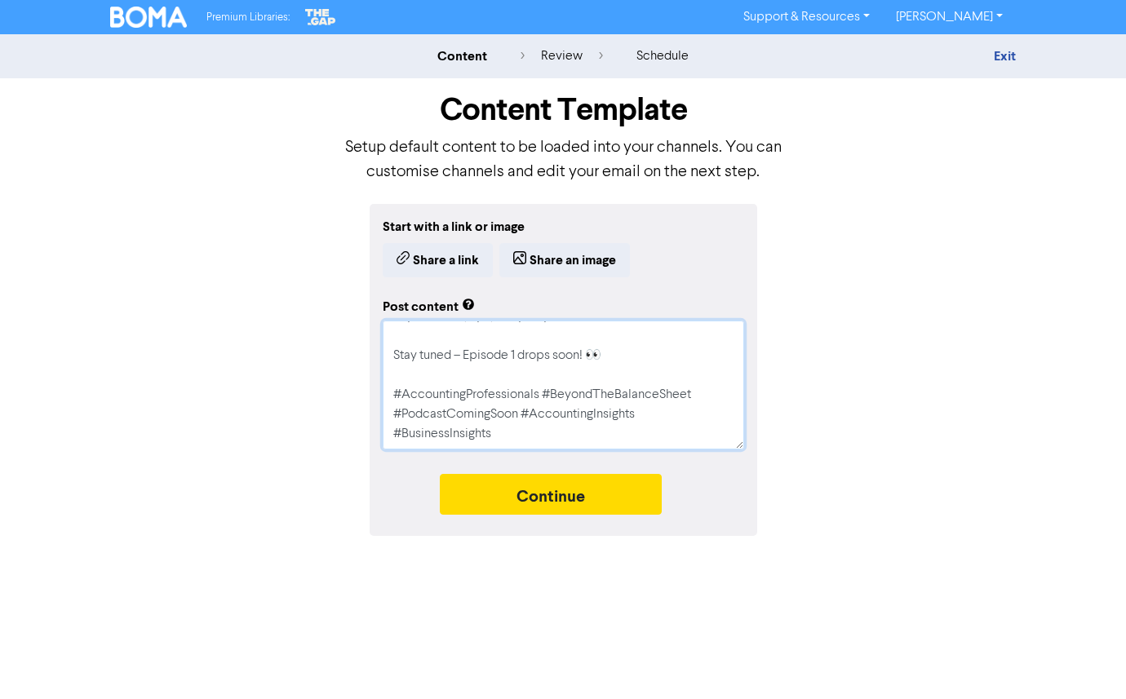
scroll to position [0, 0]
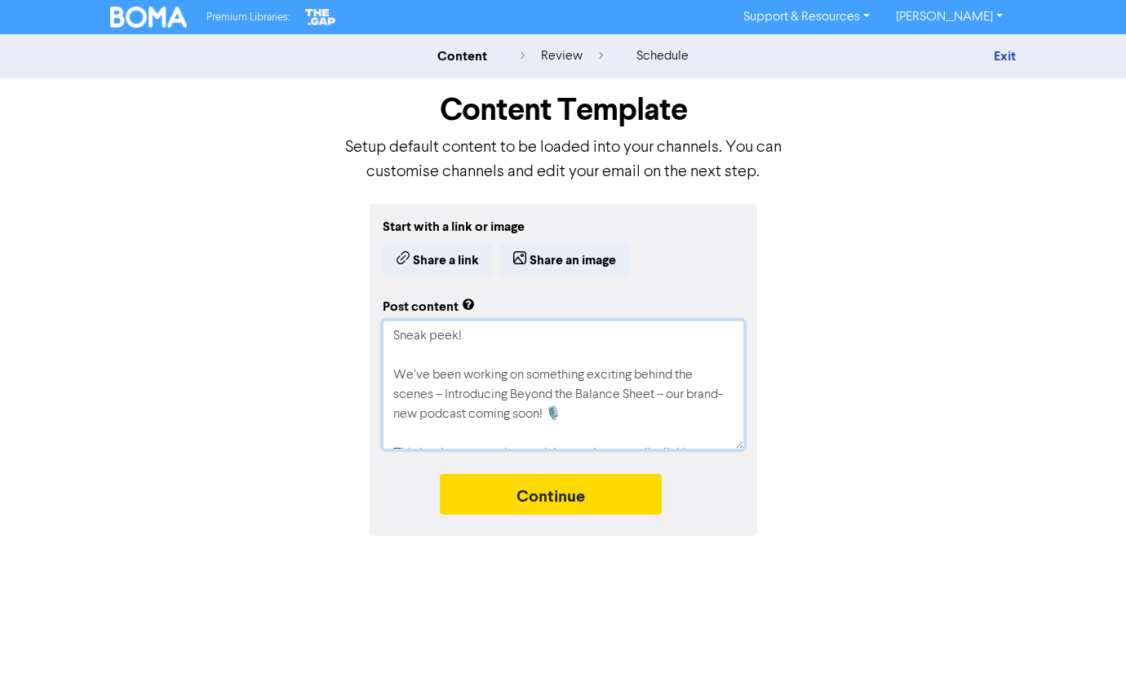
drag, startPoint x: 530, startPoint y: 430, endPoint x: 356, endPoint y: 252, distance: 248.7
click at [356, 252] on div "Start with a link or image Share a link Share an image Post content Sneak peek!…" at bounding box center [563, 370] width 930 height 332
